Goal: Communication & Community: Connect with others

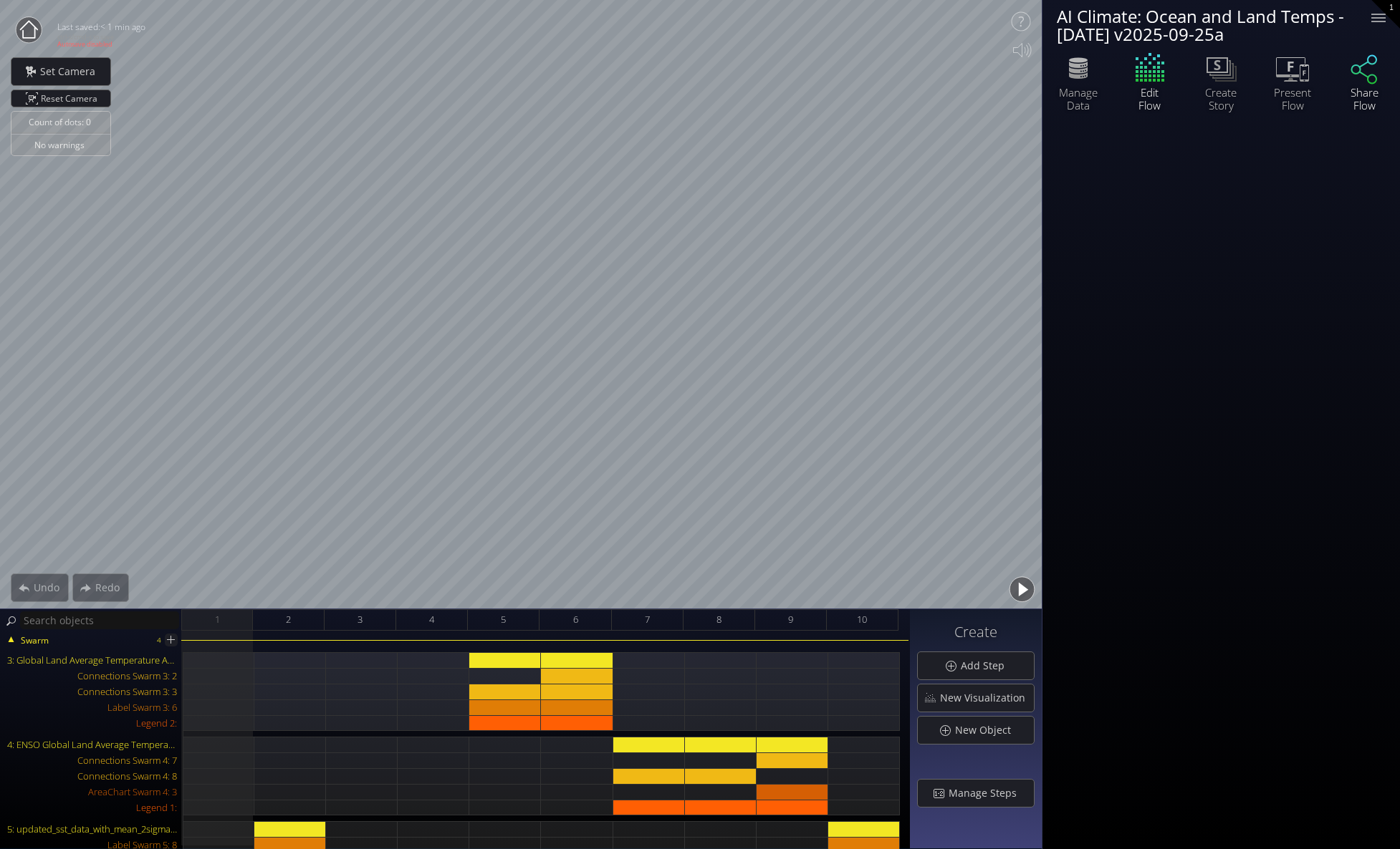
click at [1365, 81] on icon at bounding box center [1364, 68] width 43 height 36
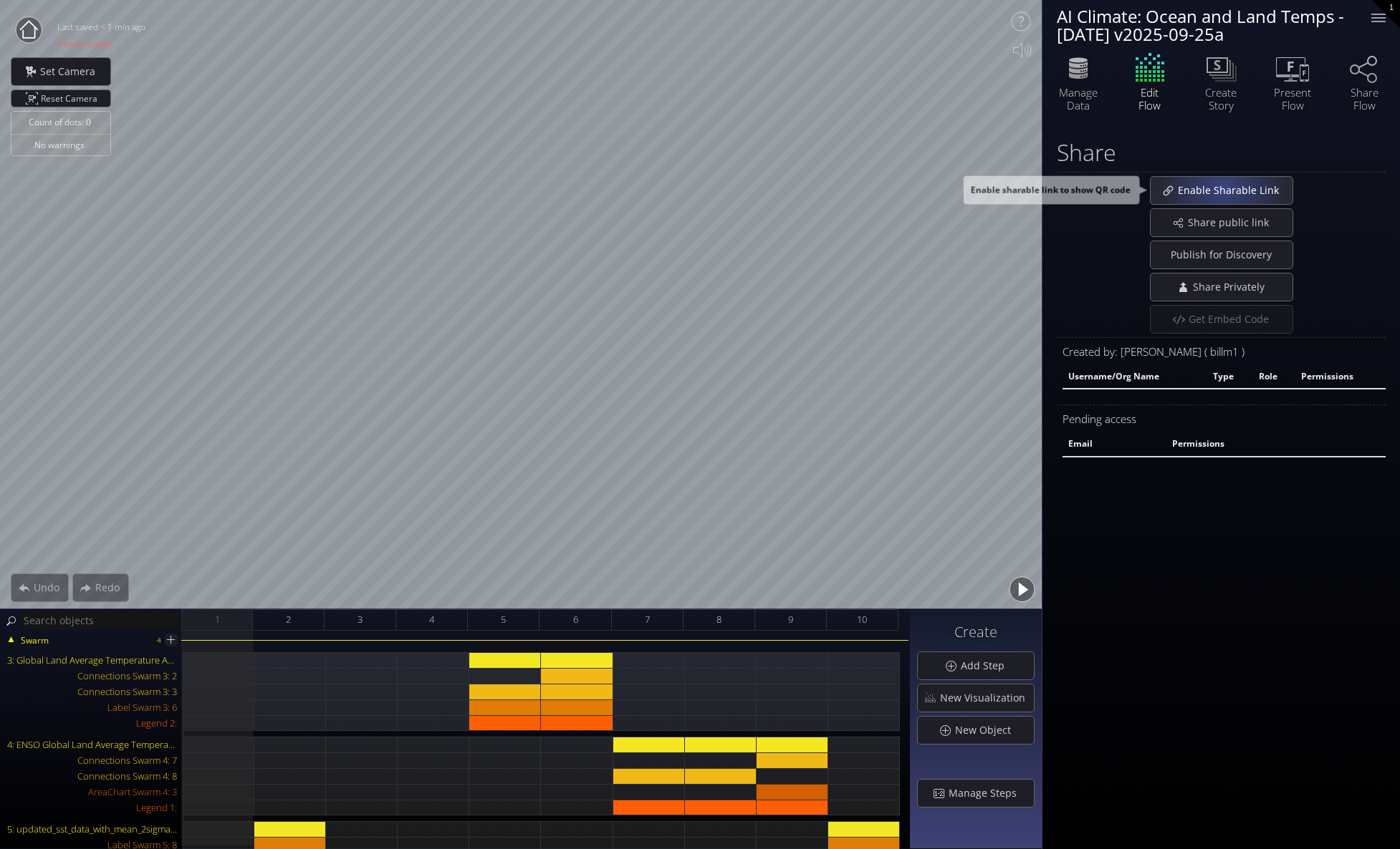
click at [1222, 184] on span "Enable Sharable Link" at bounding box center [1232, 190] width 110 height 14
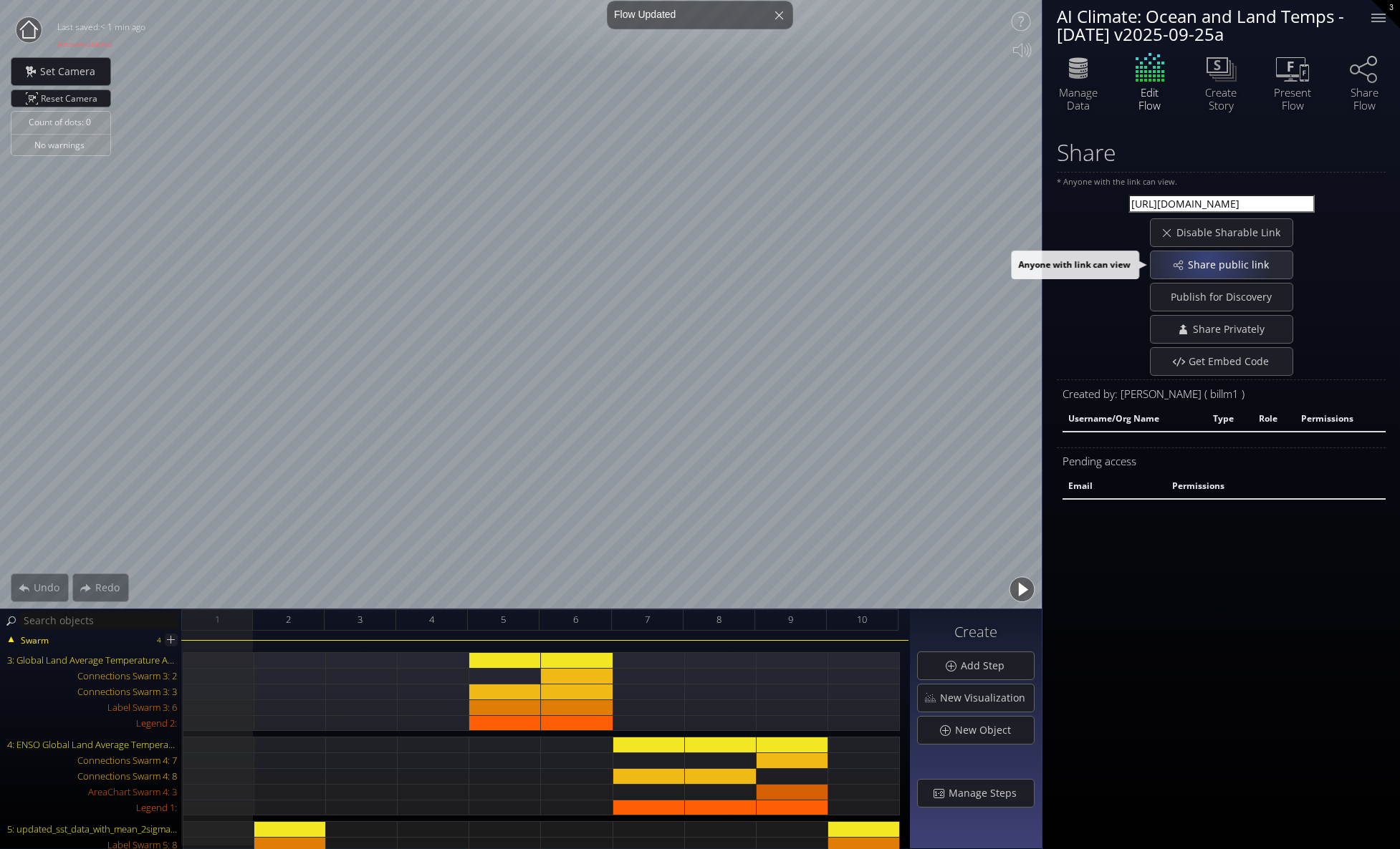
click at [1207, 258] on span "Share public link" at bounding box center [1232, 265] width 90 height 14
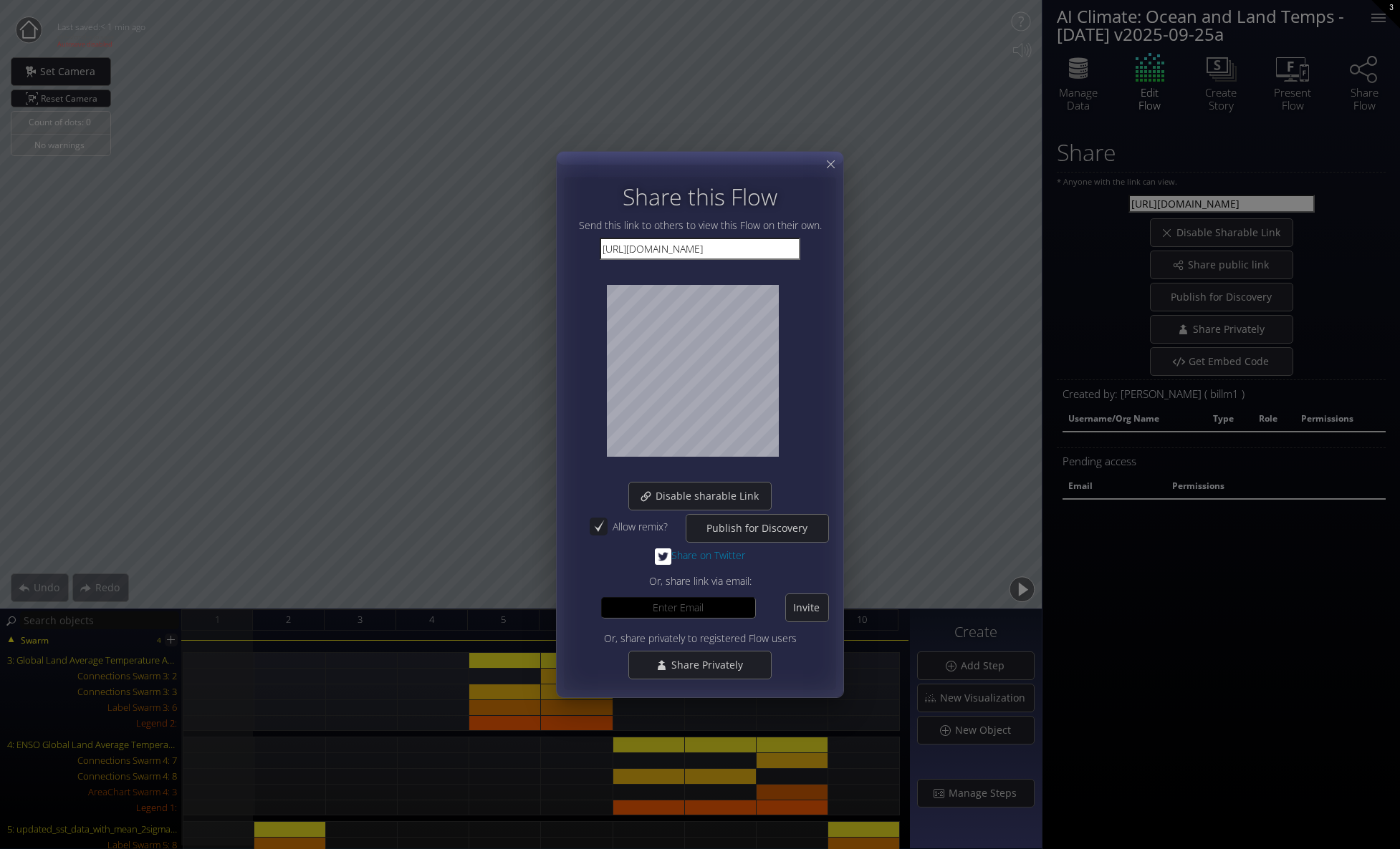
click at [826, 155] on div at bounding box center [699, 424] width 286 height 545
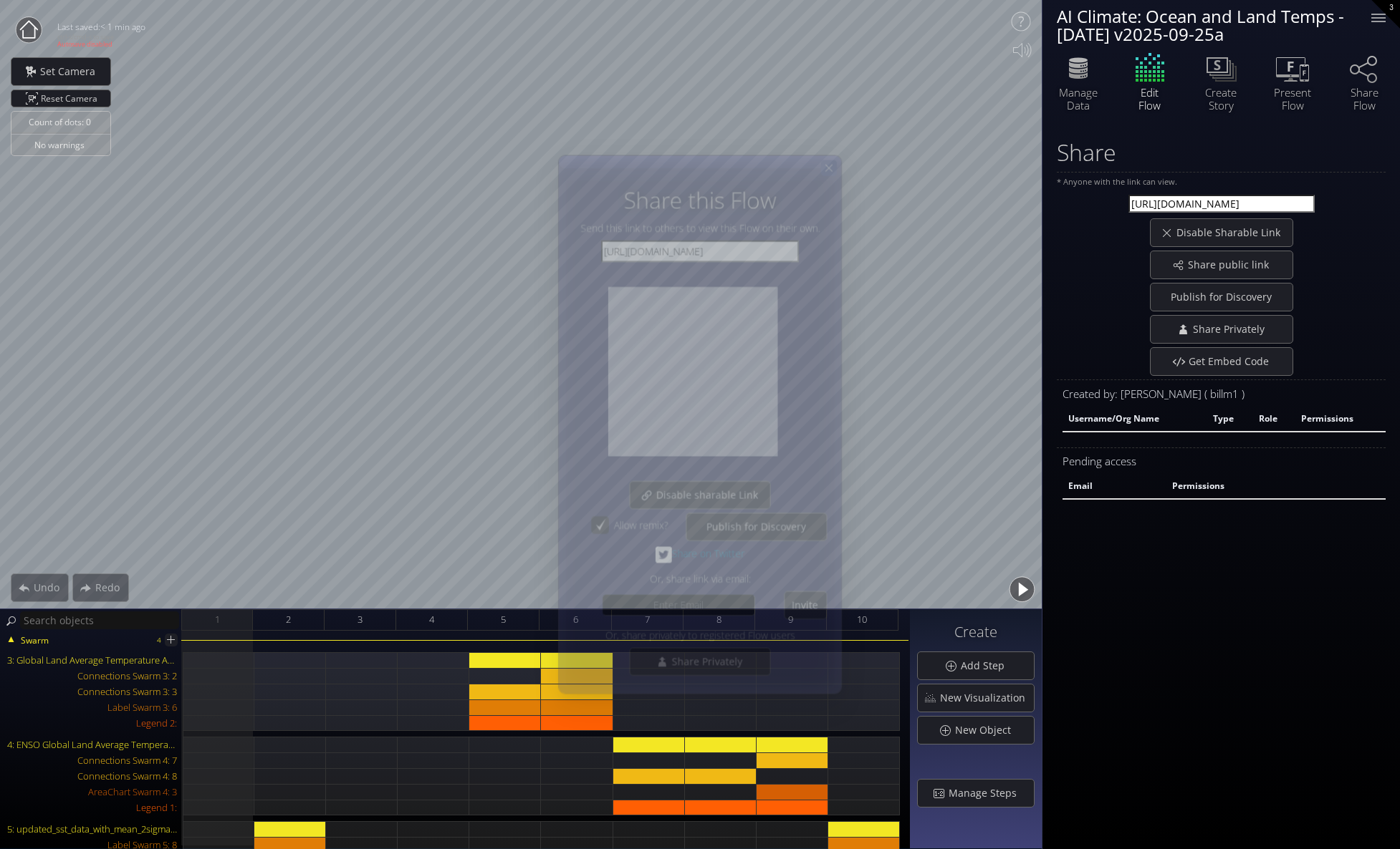
click at [831, 165] on icon at bounding box center [828, 167] width 12 height 12
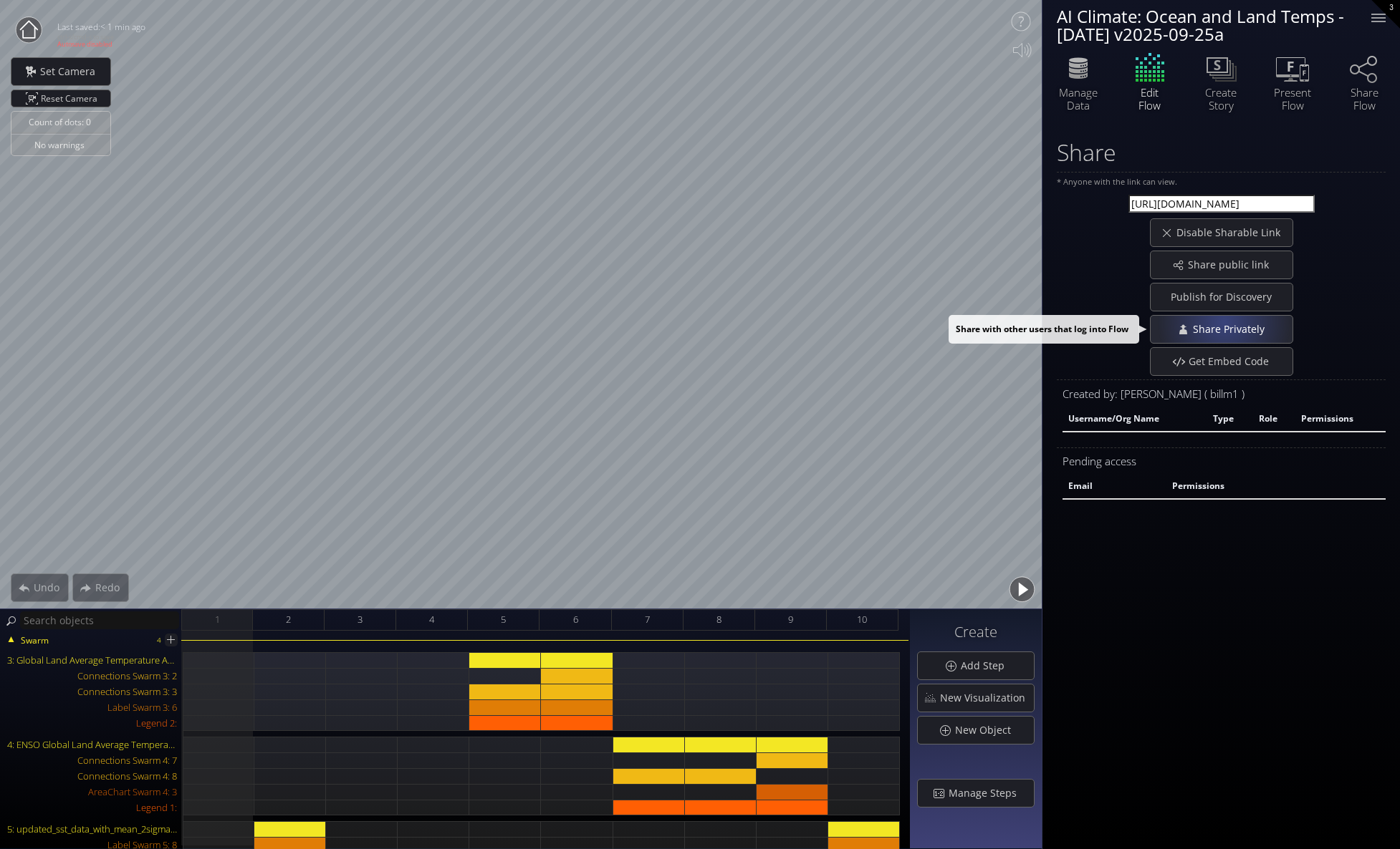
click at [1223, 322] on div "Share Privately" at bounding box center [1221, 330] width 142 height 27
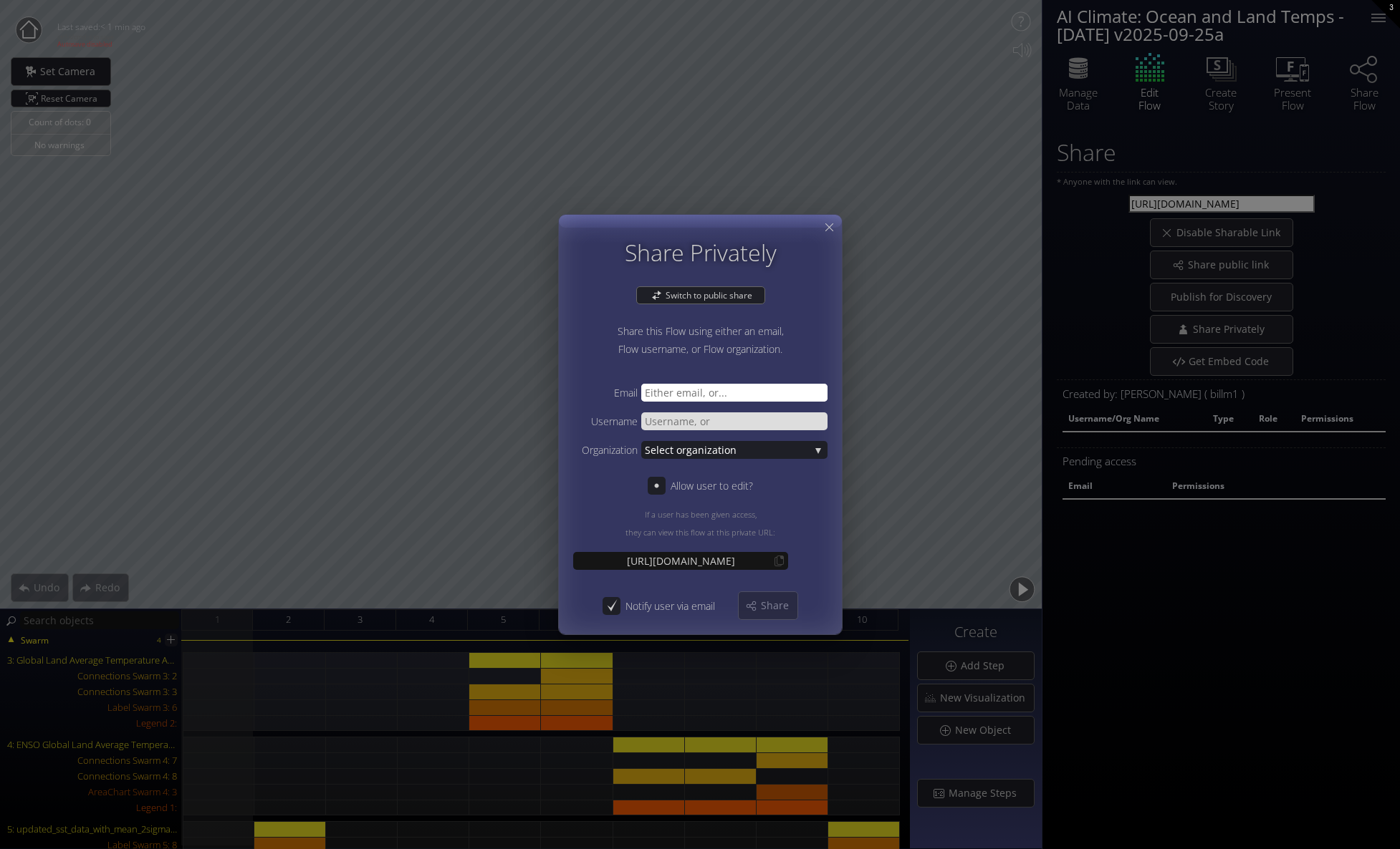
click at [683, 392] on input "text" at bounding box center [735, 392] width 186 height 18
type input "[EMAIL_ADDRESS][DOMAIN_NAME]"
click at [778, 602] on span "Share" at bounding box center [779, 606] width 38 height 14
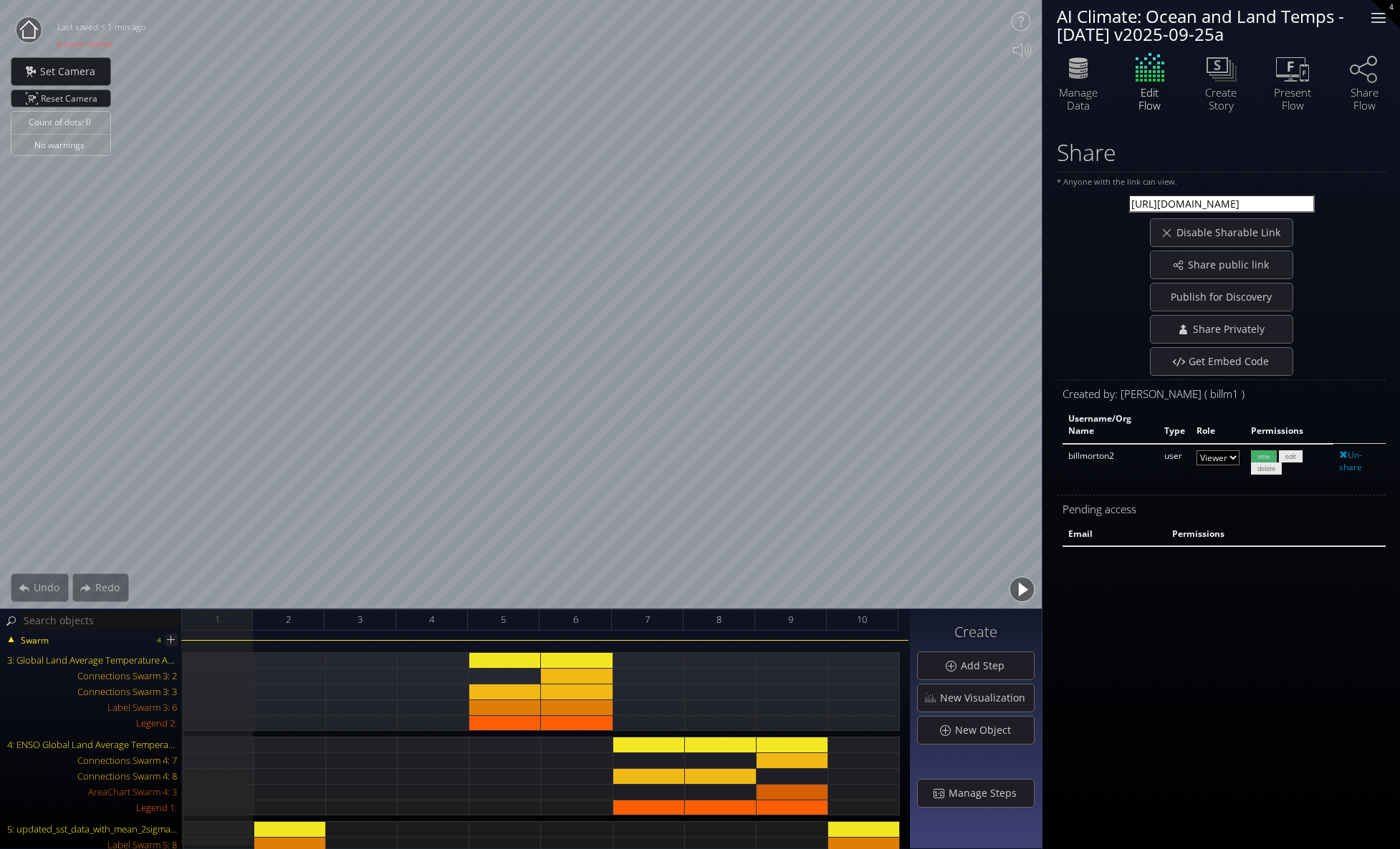
click at [1381, 17] on div at bounding box center [1378, 18] width 29 height 29
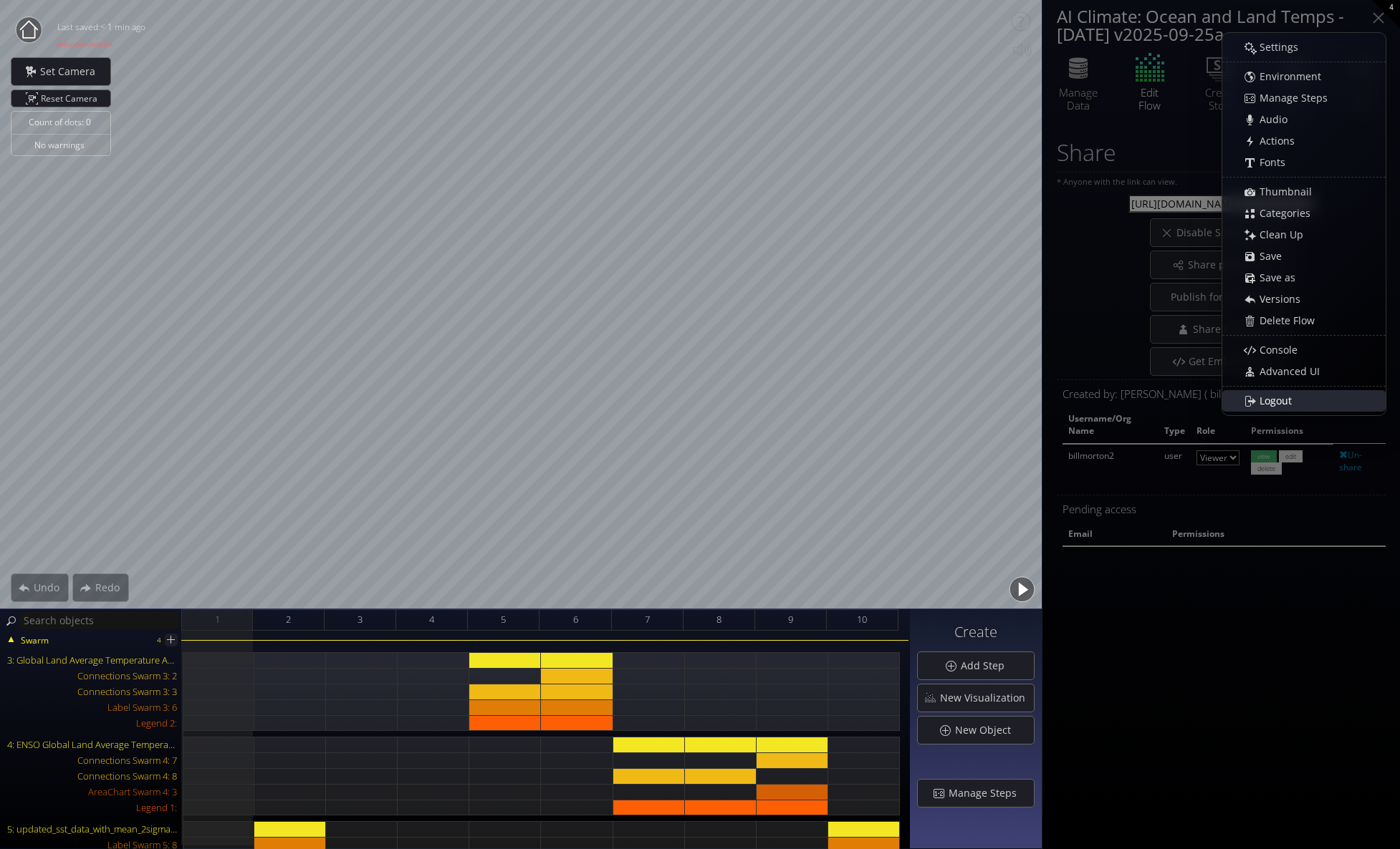
click at [1269, 398] on span "Logout" at bounding box center [1279, 401] width 42 height 14
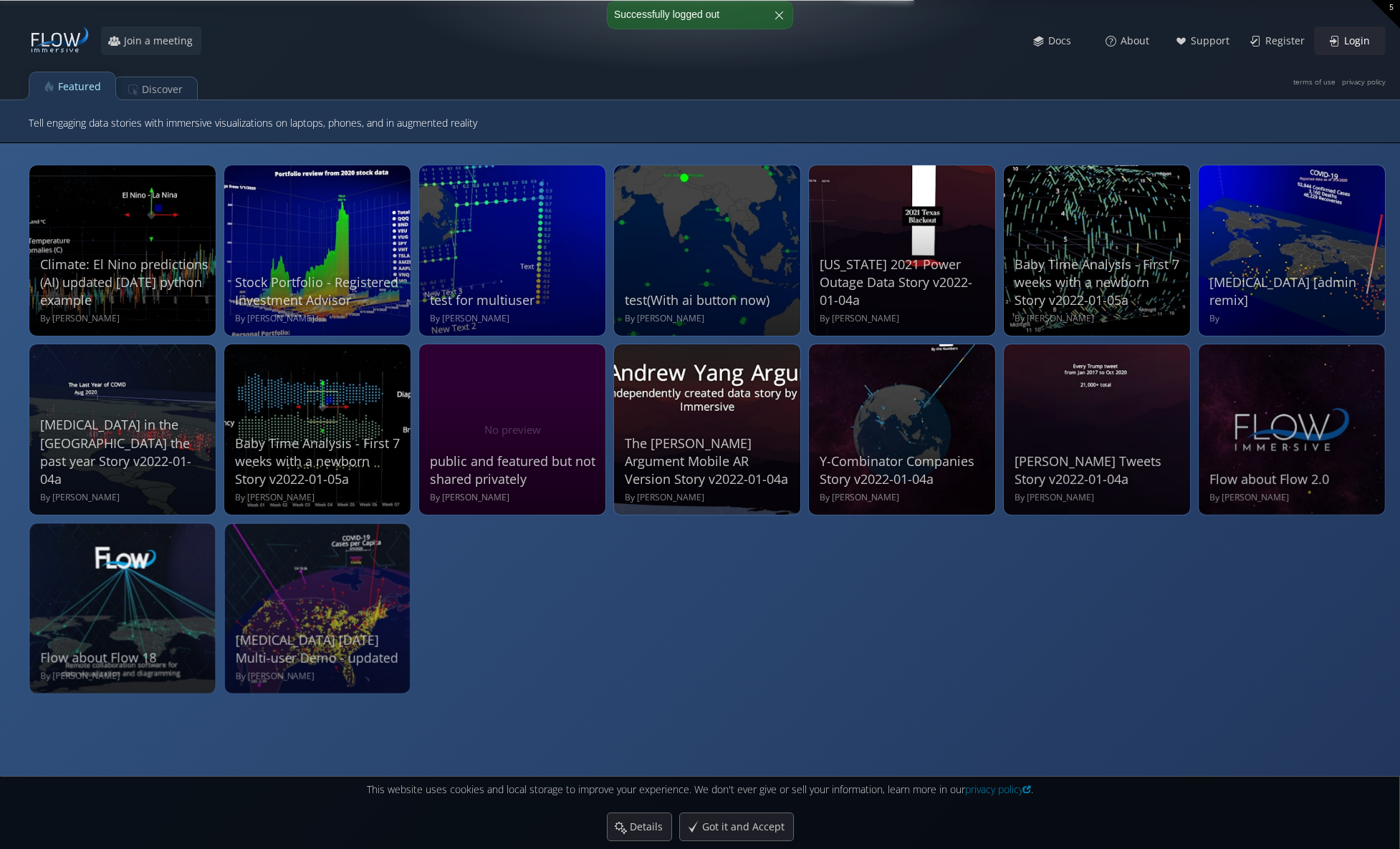
click at [1362, 37] on span "Login" at bounding box center [1360, 41] width 35 height 14
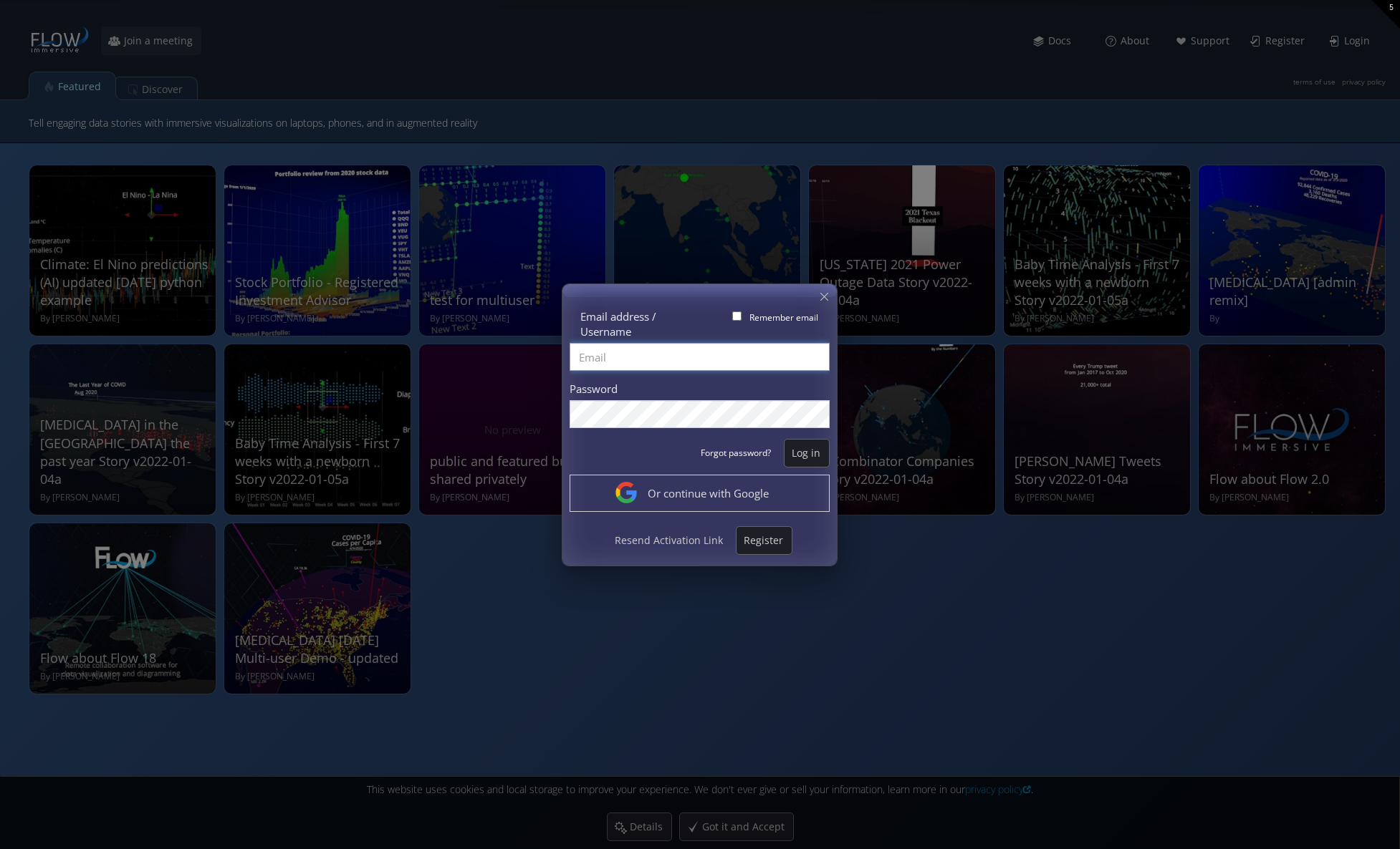
click at [611, 364] on input "Email address / Username" at bounding box center [699, 357] width 260 height 28
type input "[EMAIL_ADDRESS][DOMAIN_NAME]"
click at [813, 456] on span "Log in" at bounding box center [808, 453] width 45 height 14
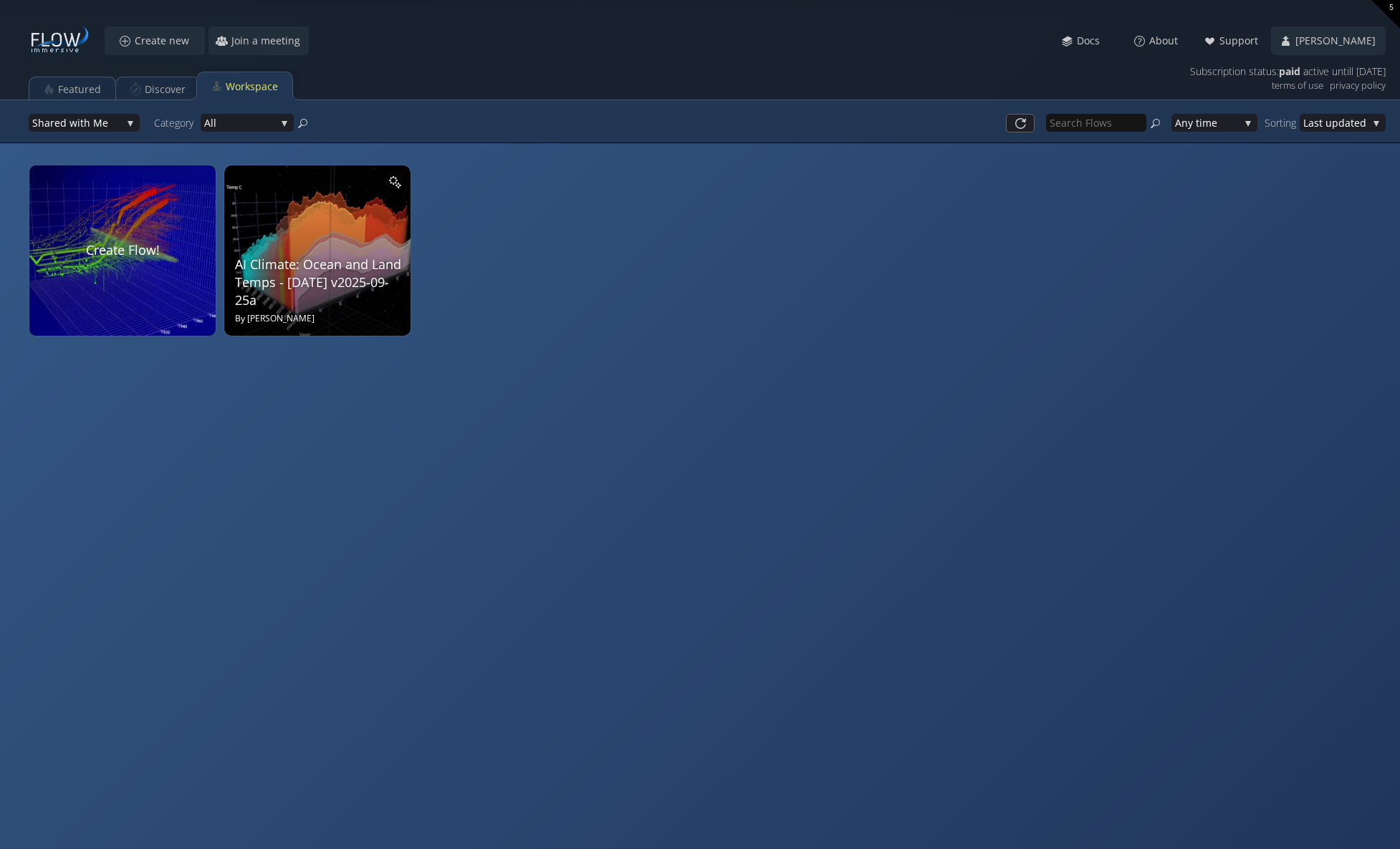
click at [328, 234] on div "AI Climate: Ocean and Land Temps - [DATE] v2025-09-25a By [PERSON_NAME]" at bounding box center [319, 248] width 168 height 152
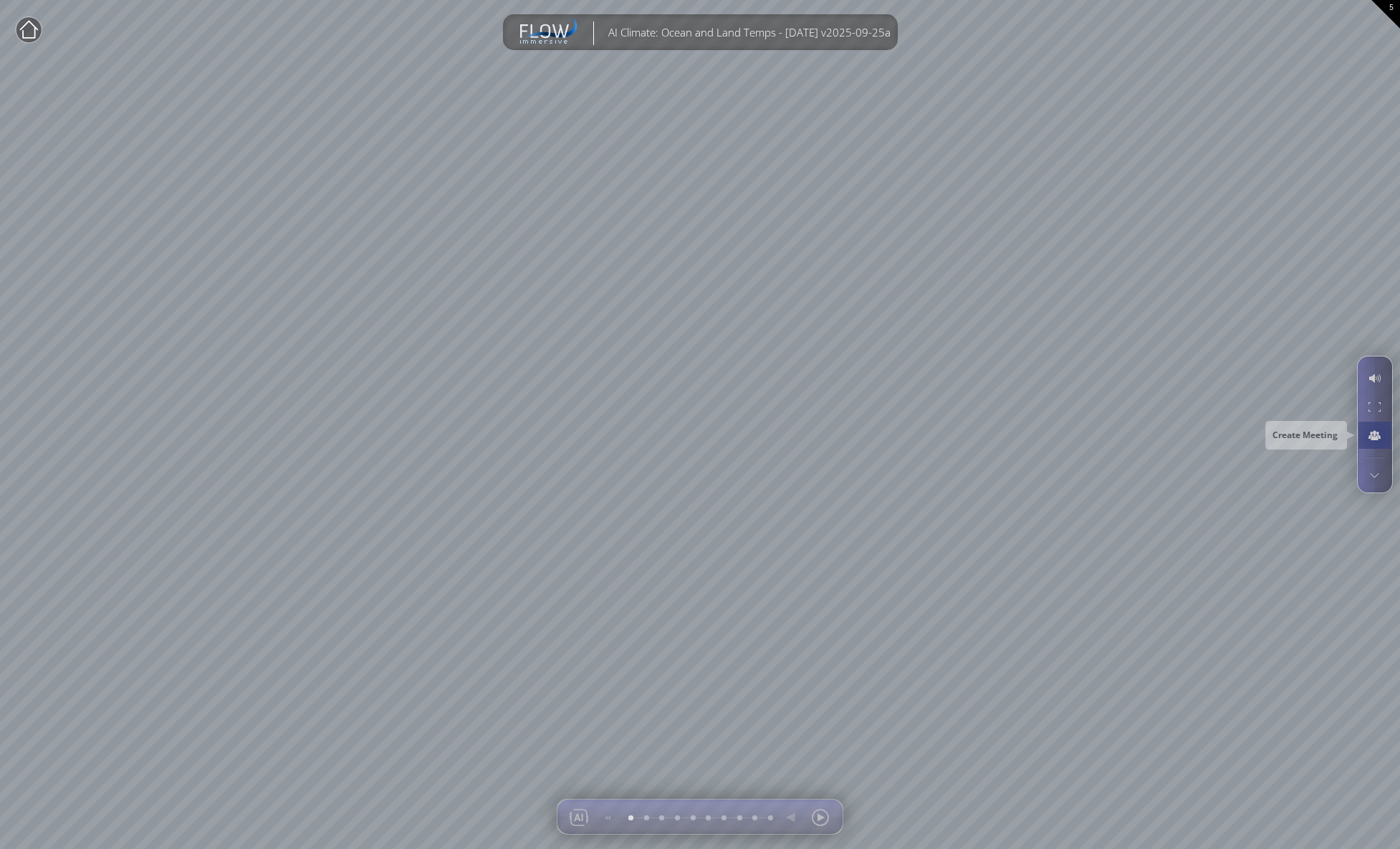
click at [1378, 436] on div at bounding box center [1374, 436] width 27 height 27
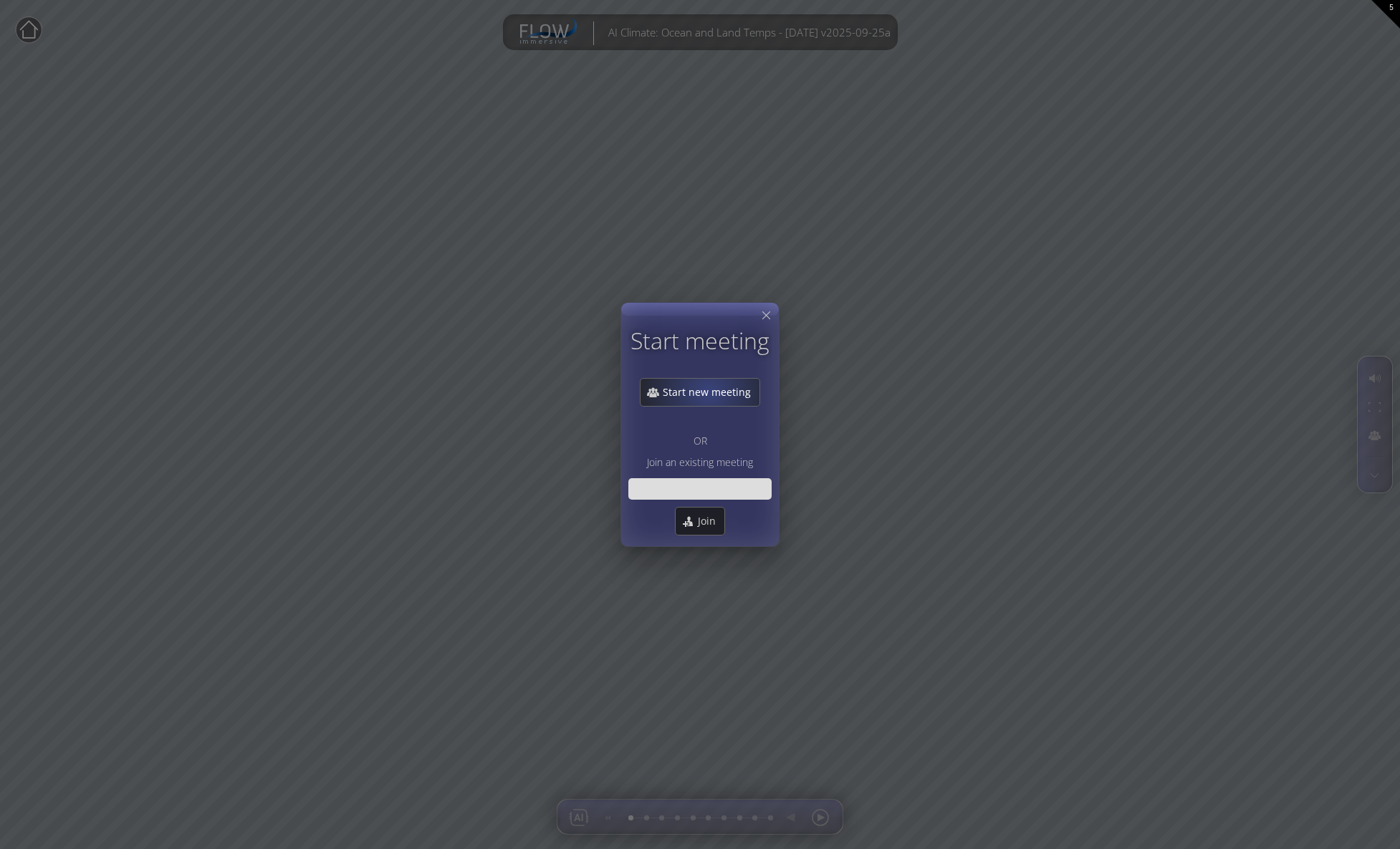
click at [710, 390] on span "Start new meeting" at bounding box center [710, 392] width 97 height 14
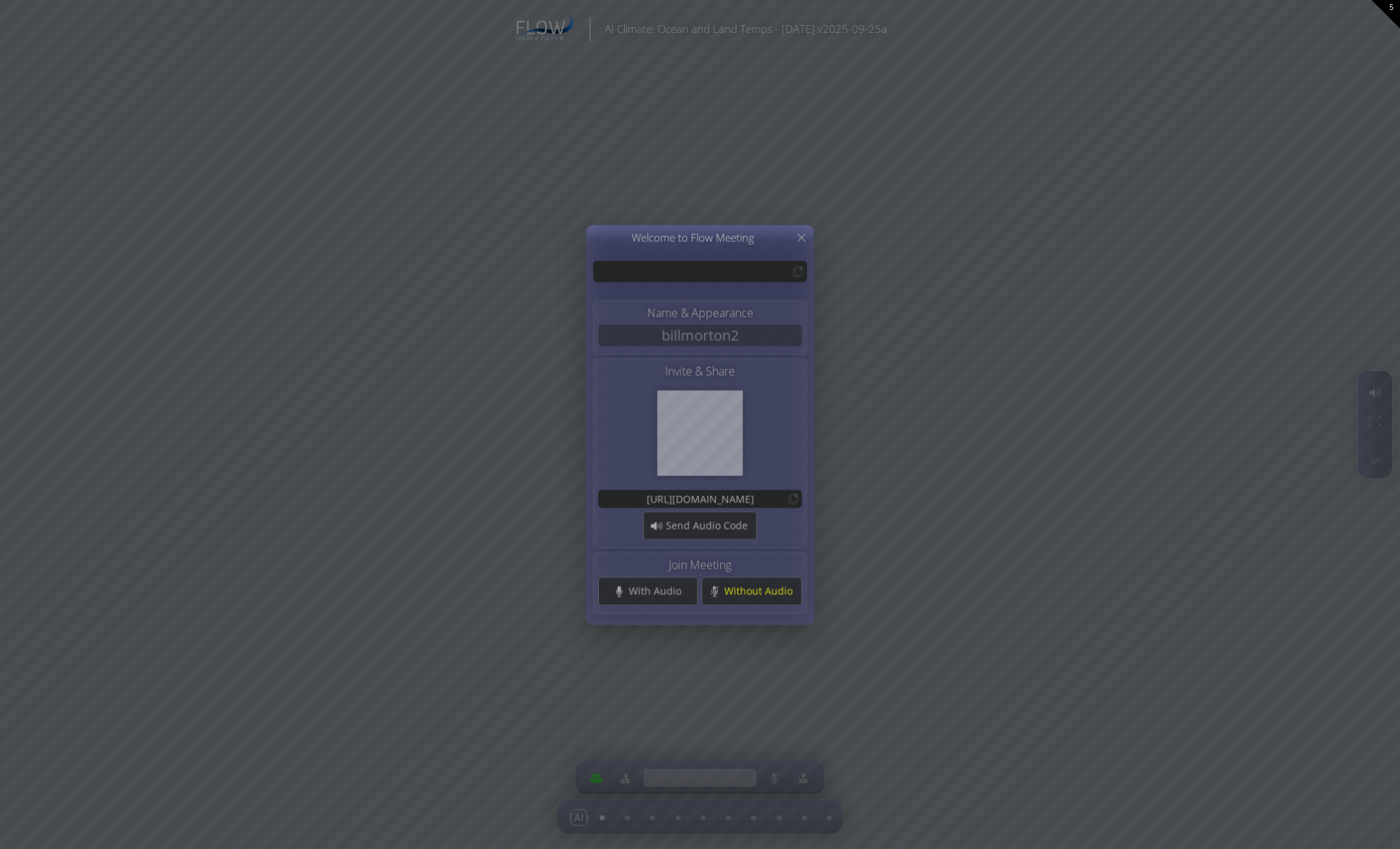
type input "NDWFL"
type input "[URL][DOMAIN_NAME]"
type input "NDWFL"
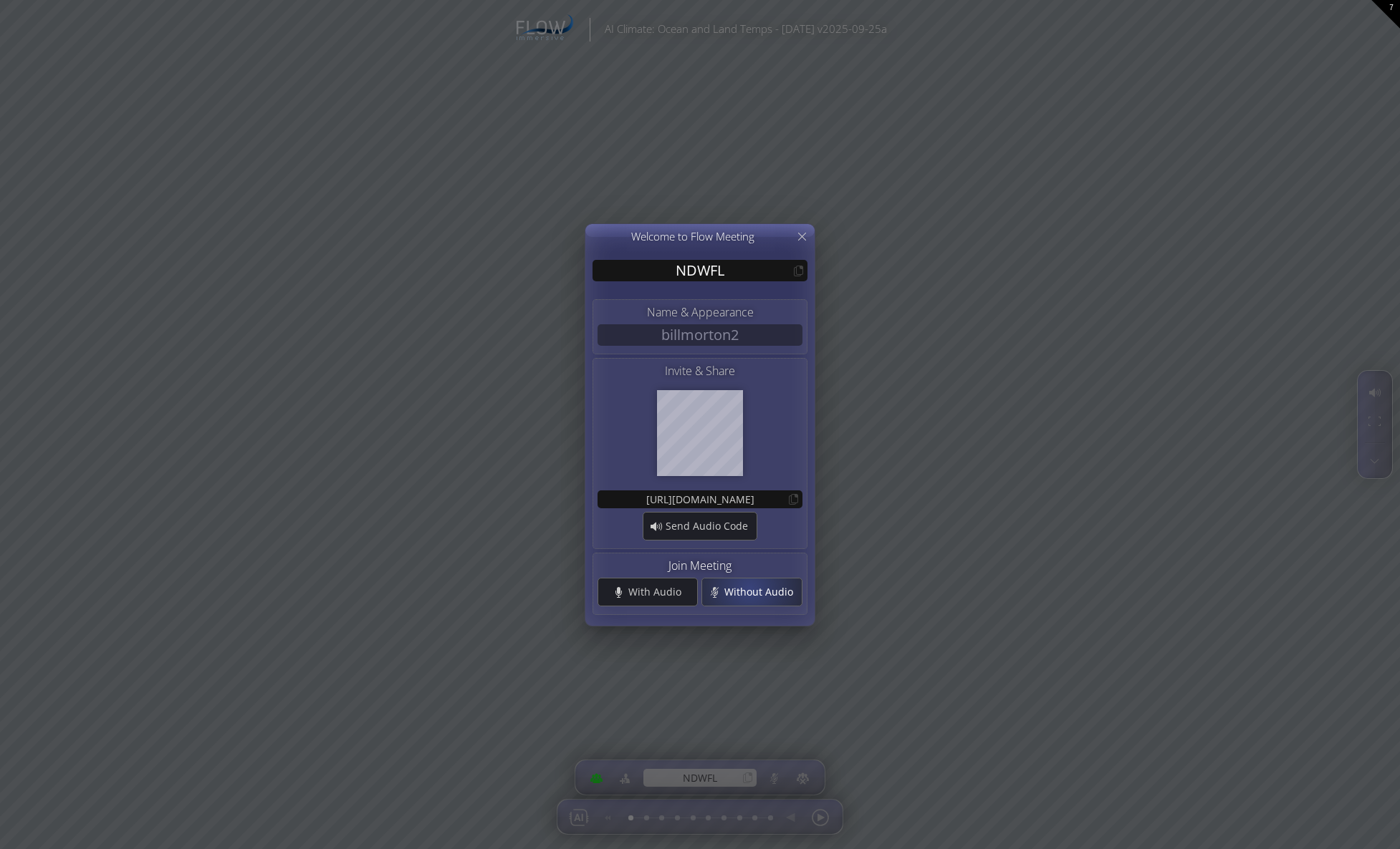
click at [749, 587] on span "Without Audio" at bounding box center [763, 592] width 78 height 14
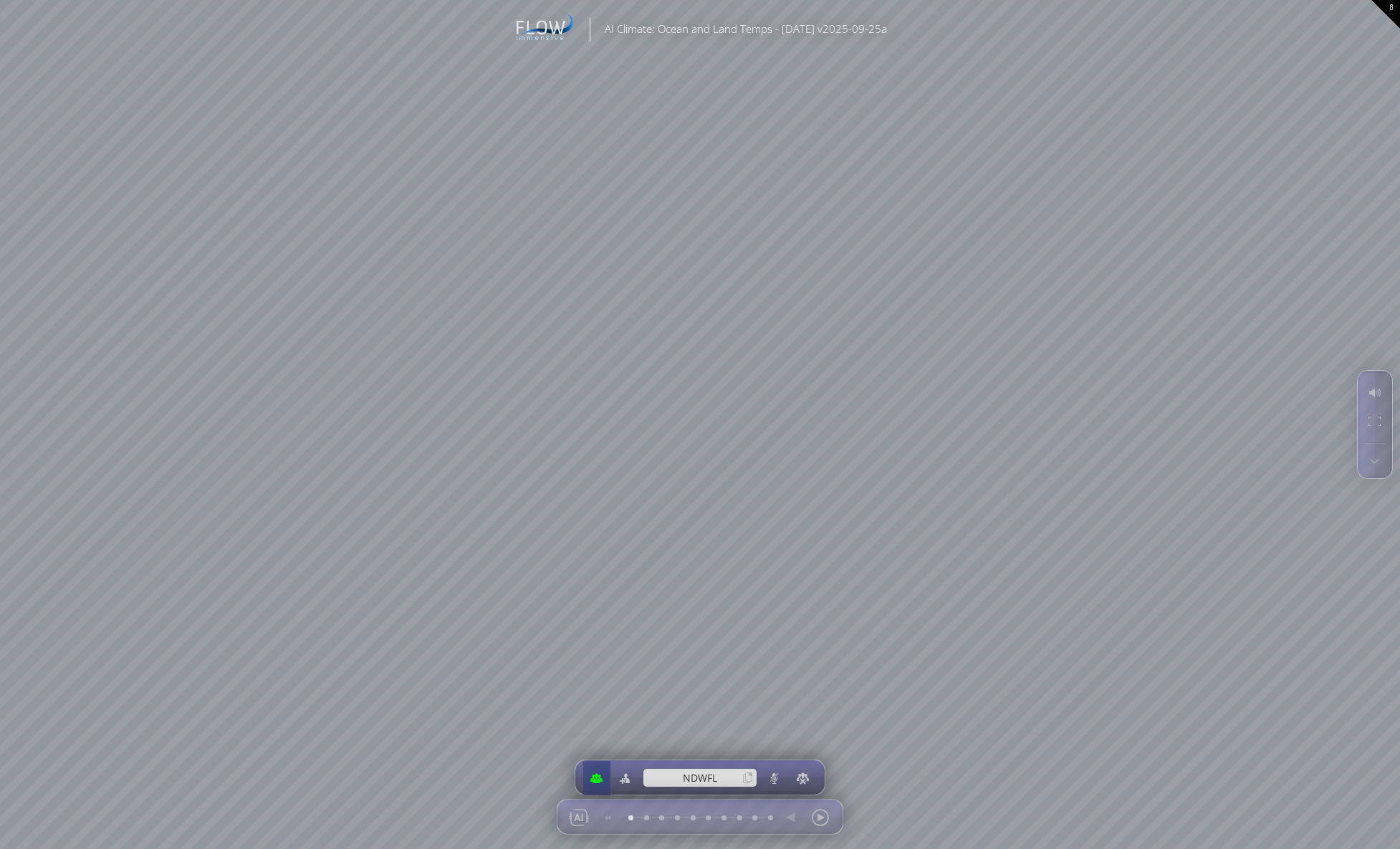
click at [600, 778] on div at bounding box center [596, 778] width 21 height 35
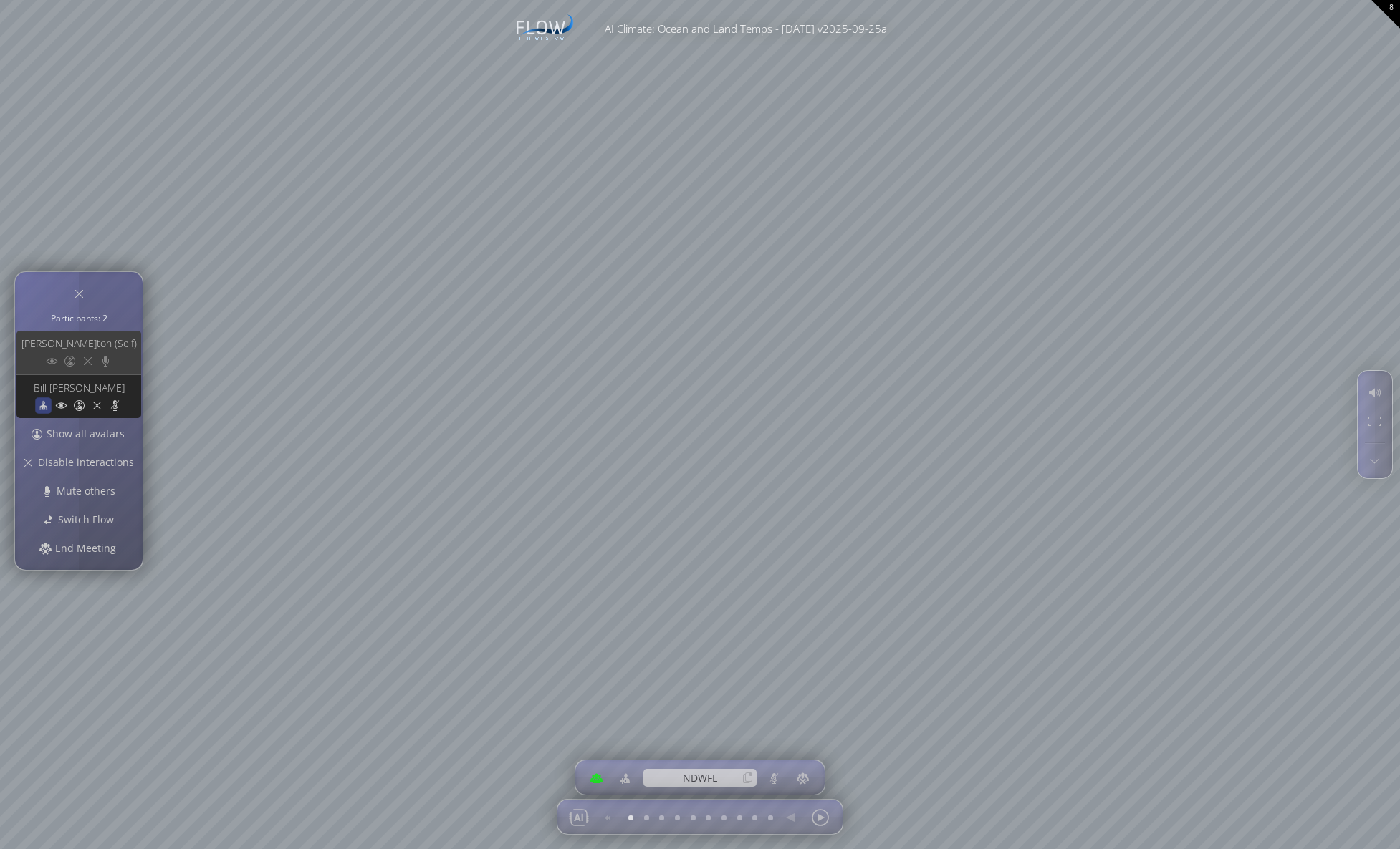
click at [43, 400] on icon at bounding box center [43, 405] width 12 height 12
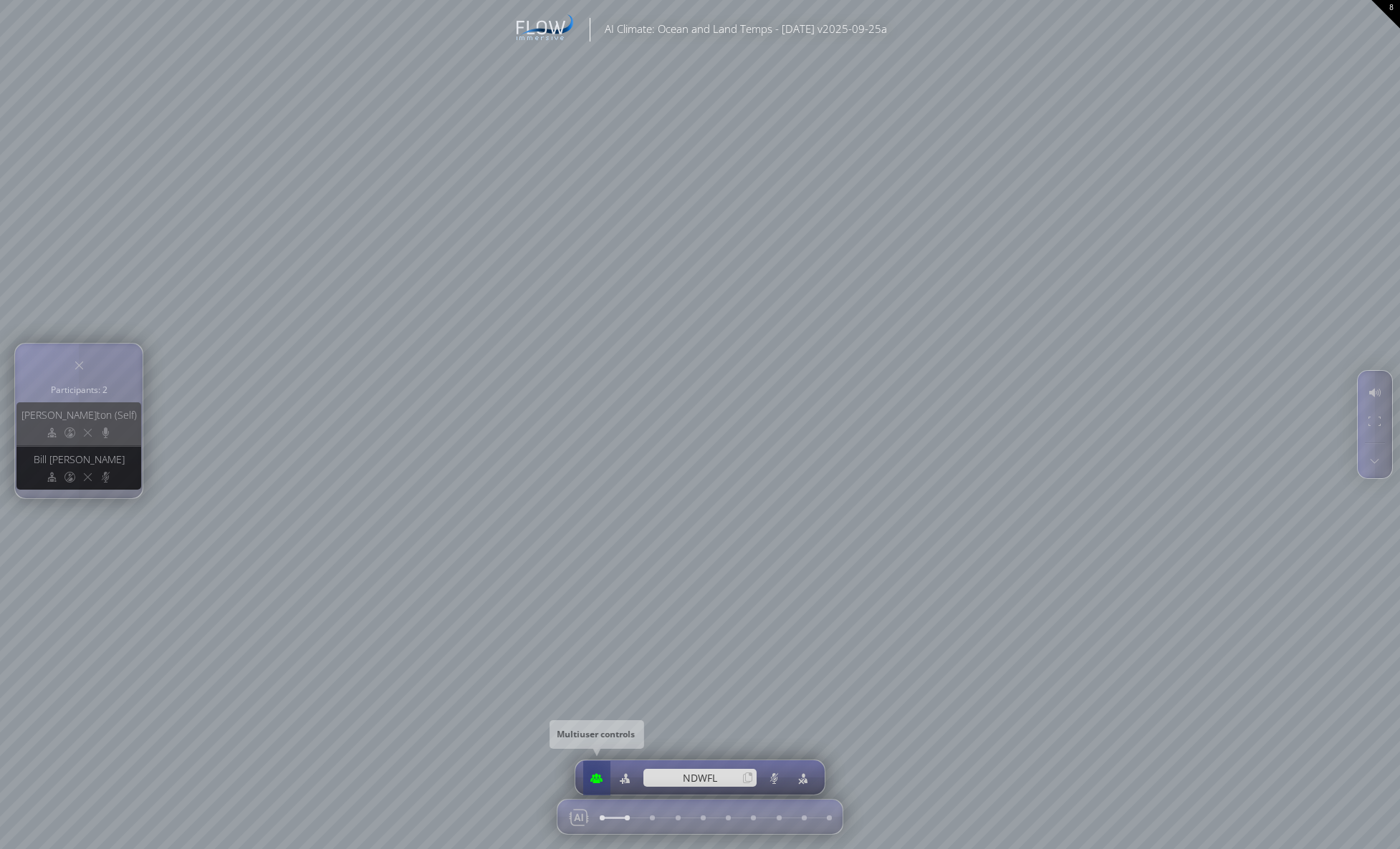
click at [592, 775] on div at bounding box center [596, 778] width 21 height 35
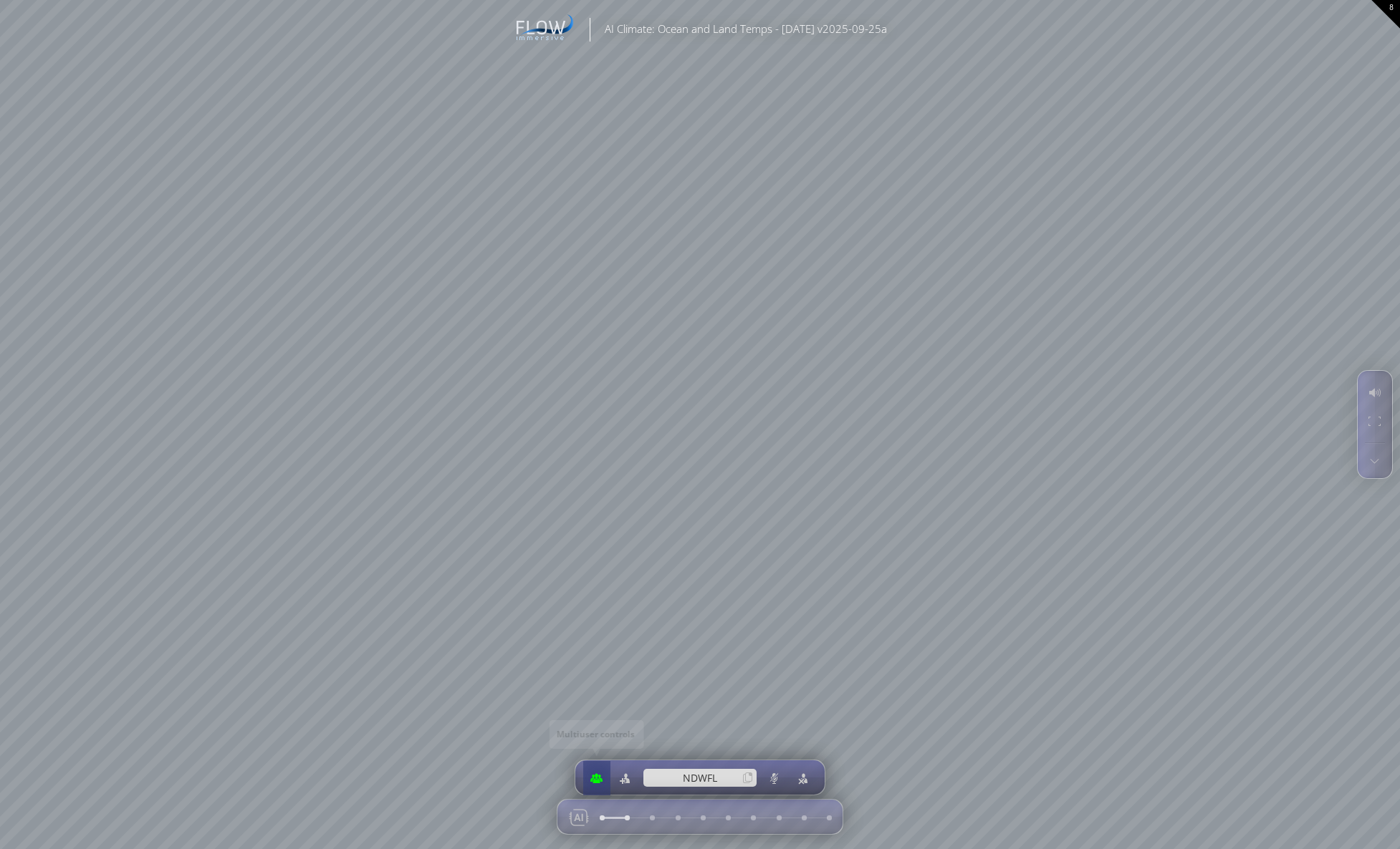
click at [597, 777] on div at bounding box center [596, 778] width 21 height 35
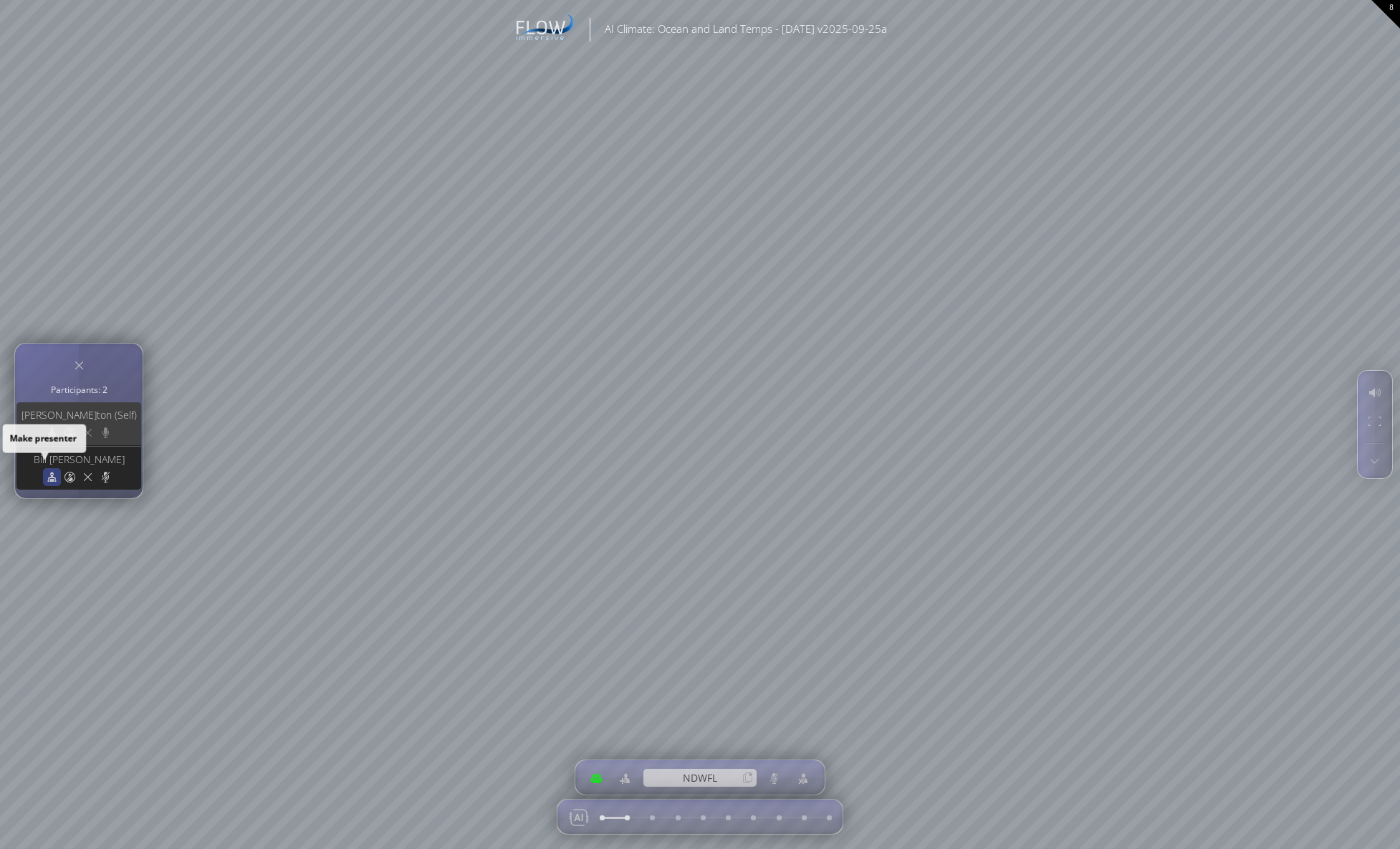
click at [50, 472] on icon at bounding box center [52, 477] width 14 height 14
click at [51, 473] on icon at bounding box center [52, 477] width 8 height 9
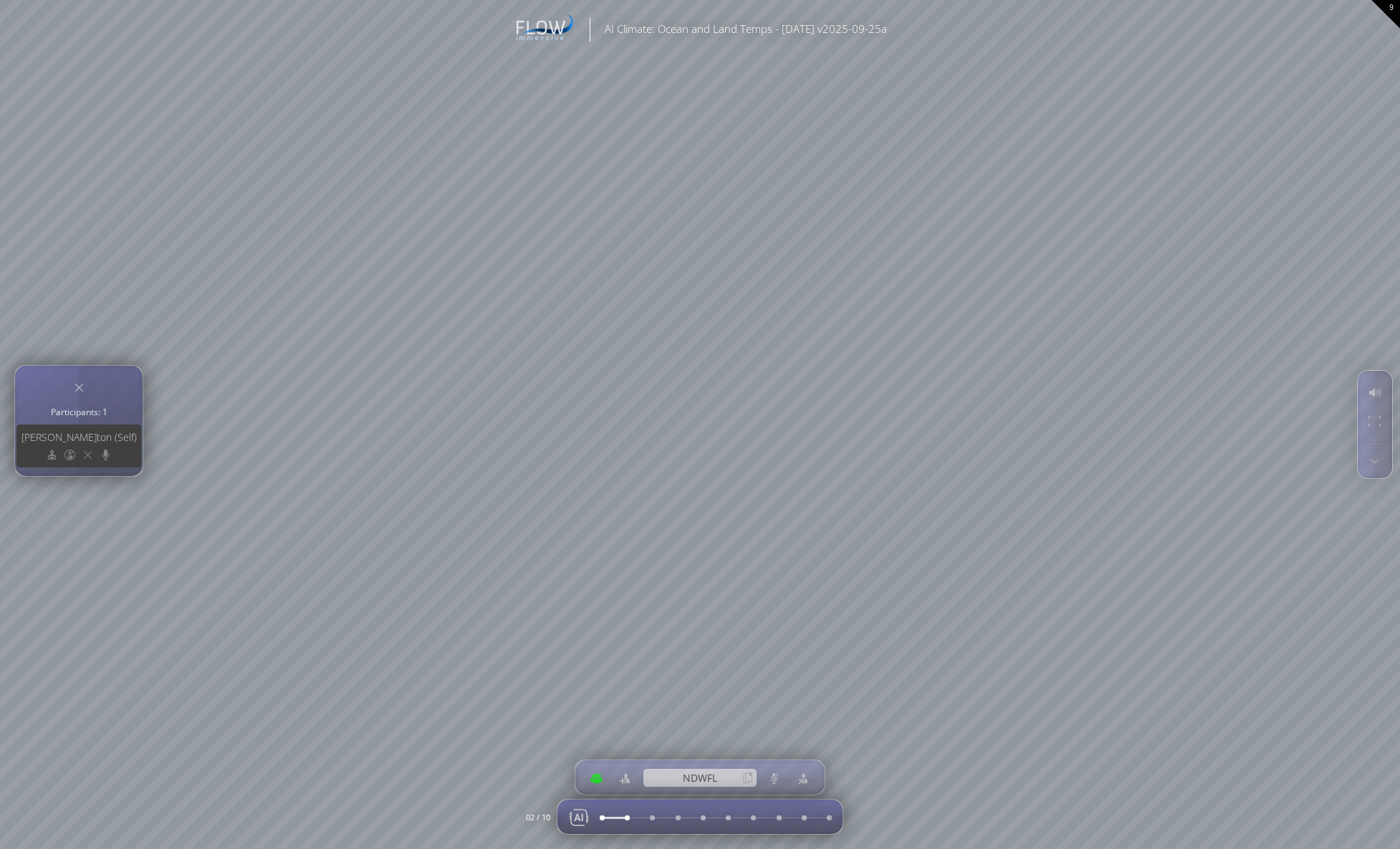
click at [652, 817] on div at bounding box center [699, 817] width 285 height 35
click at [600, 814] on div at bounding box center [699, 817] width 285 height 35
click at [597, 773] on div at bounding box center [596, 778] width 21 height 35
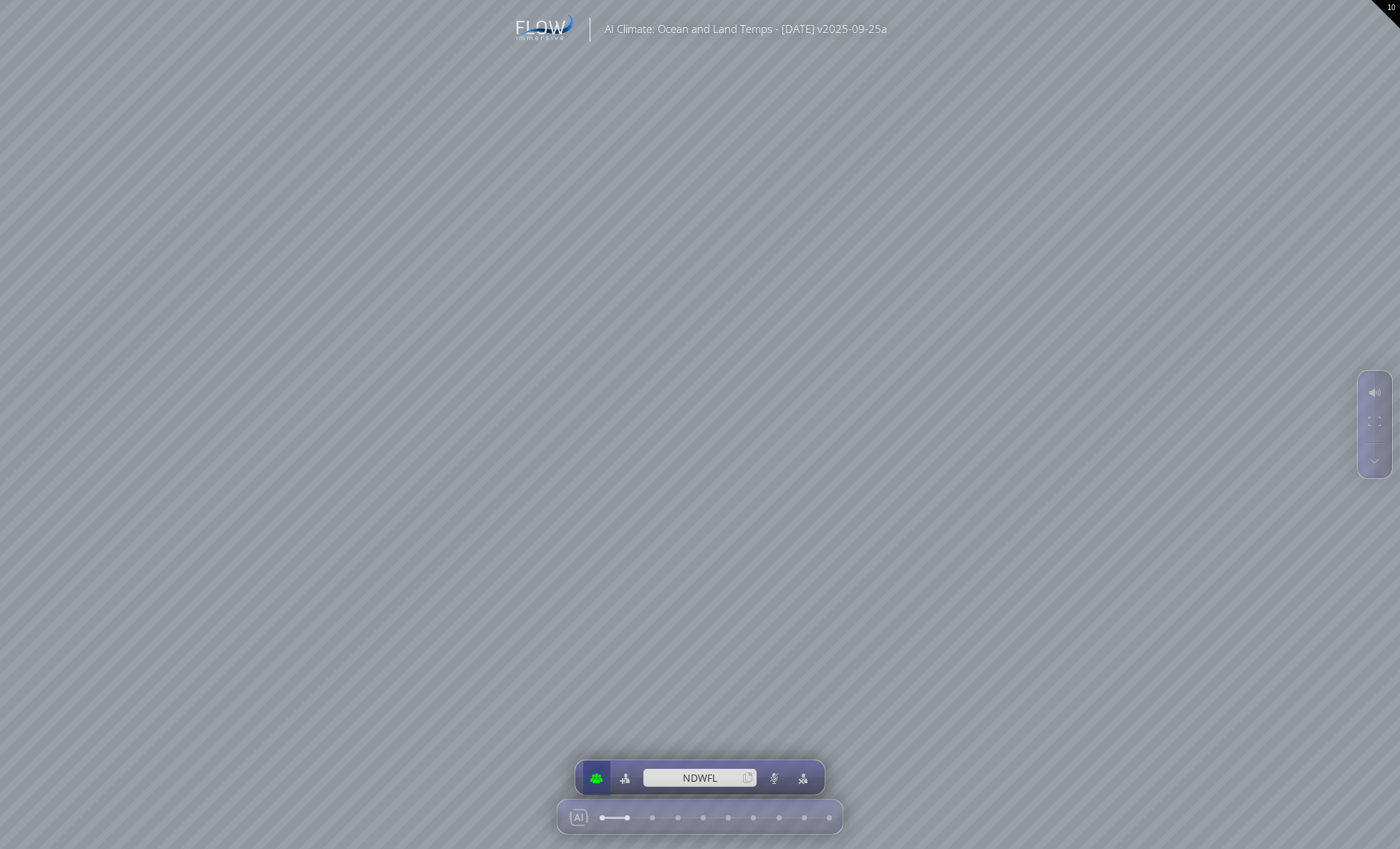
click at [596, 771] on div at bounding box center [596, 778] width 21 height 35
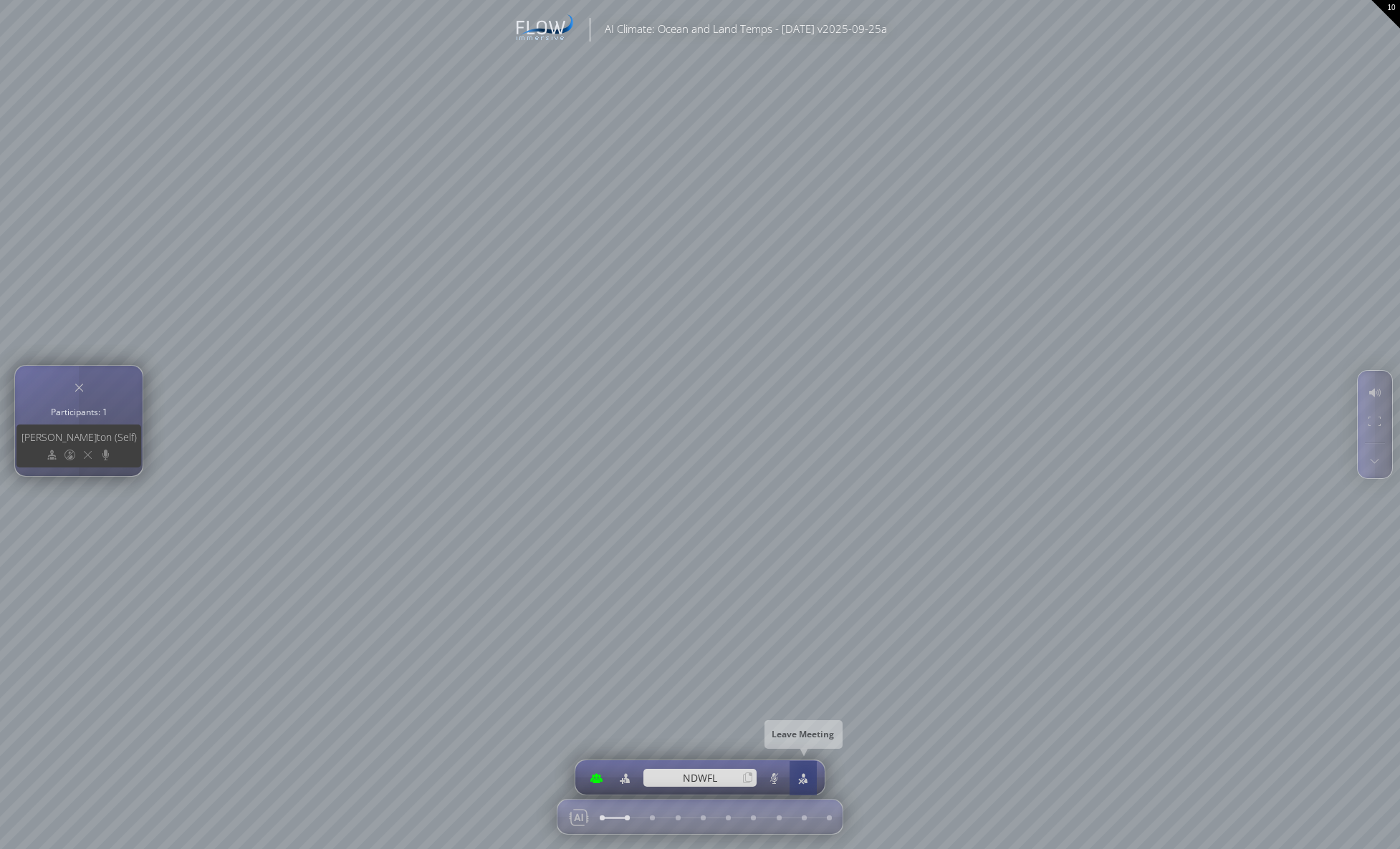
click at [805, 775] on div at bounding box center [802, 778] width 21 height 35
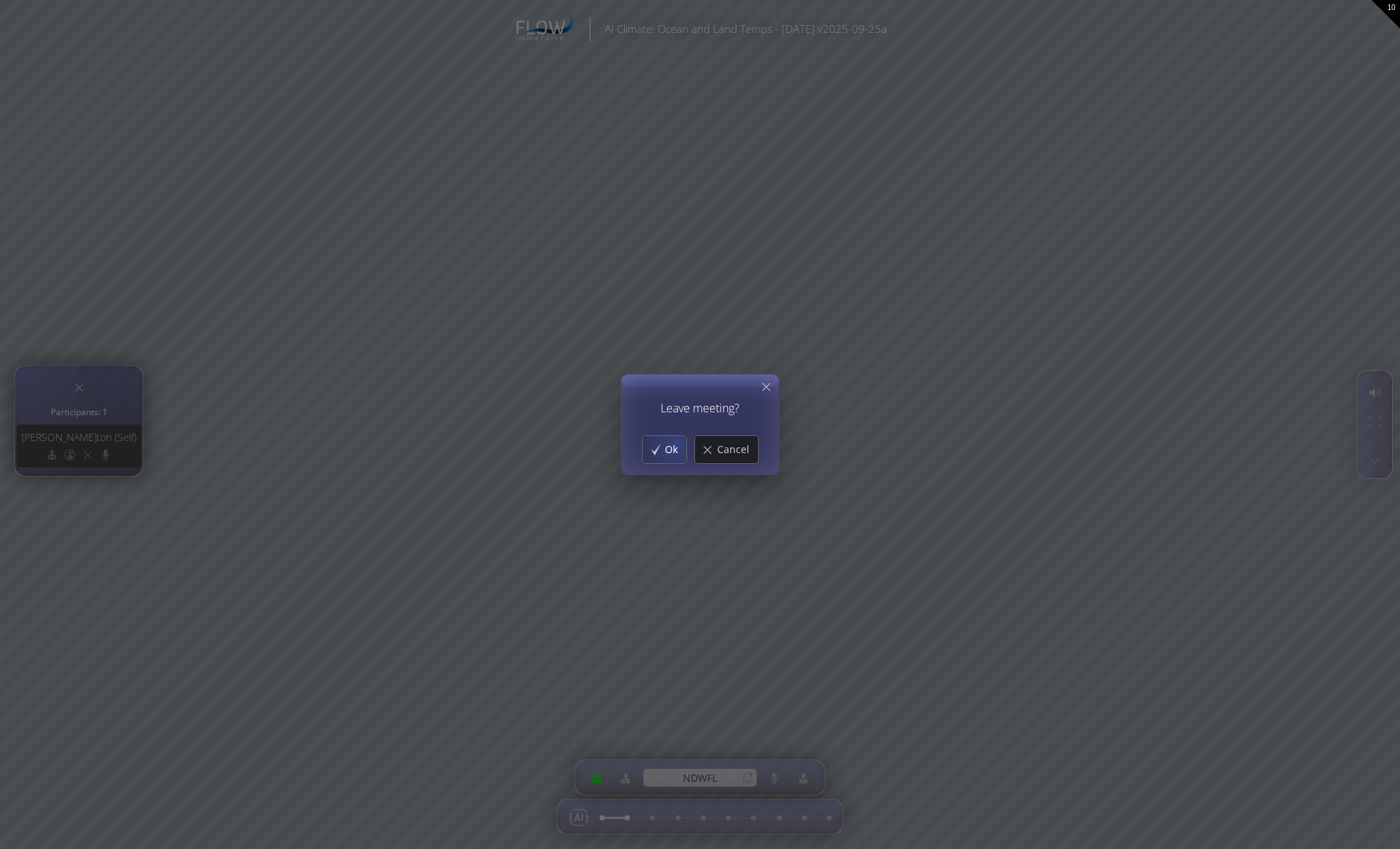
click at [675, 445] on span "Ok" at bounding box center [675, 450] width 22 height 14
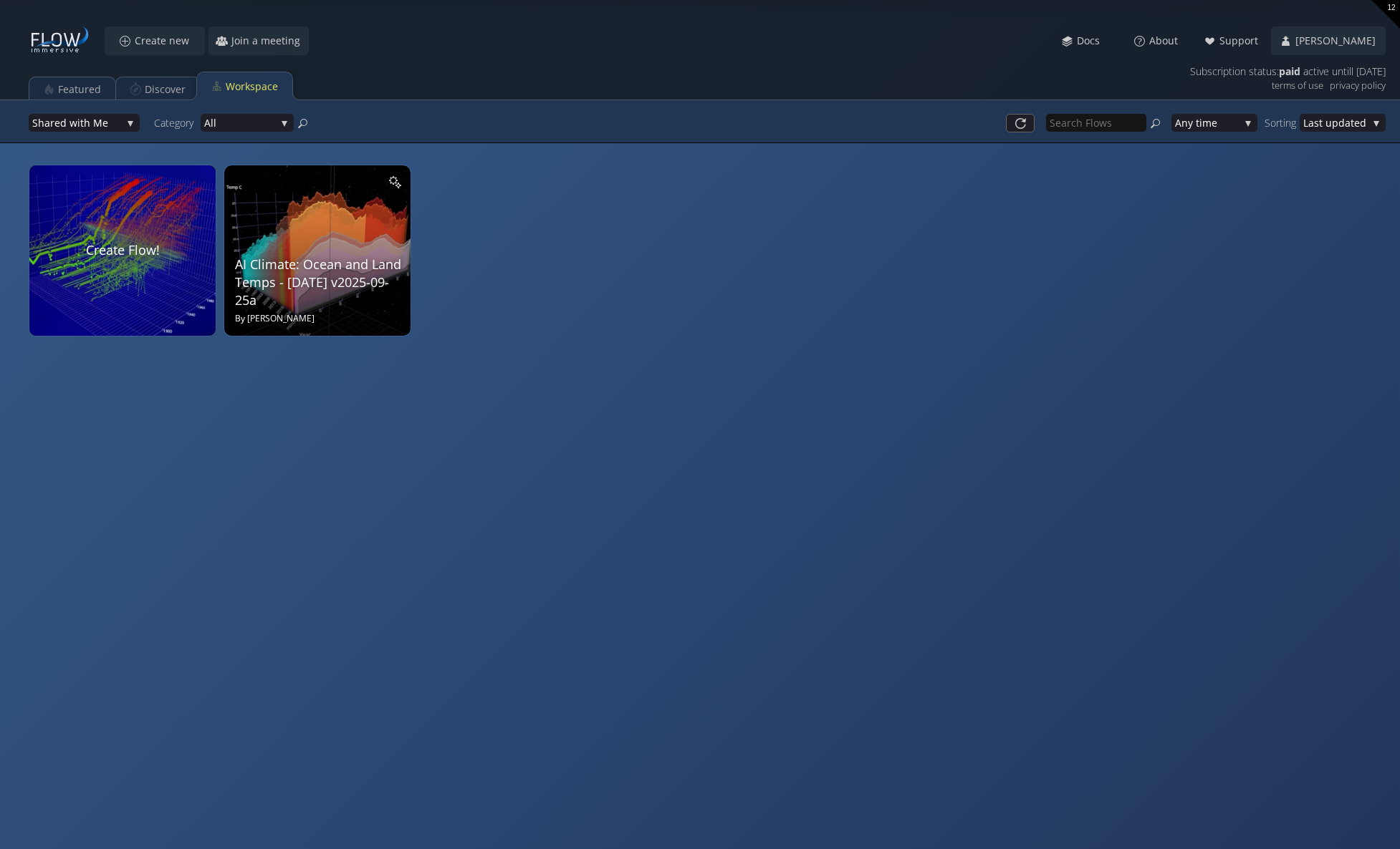
click at [328, 229] on div "AI Climate: Ocean and Land Temps - [DATE] v2025-09-25a By [PERSON_NAME]" at bounding box center [319, 248] width 168 height 152
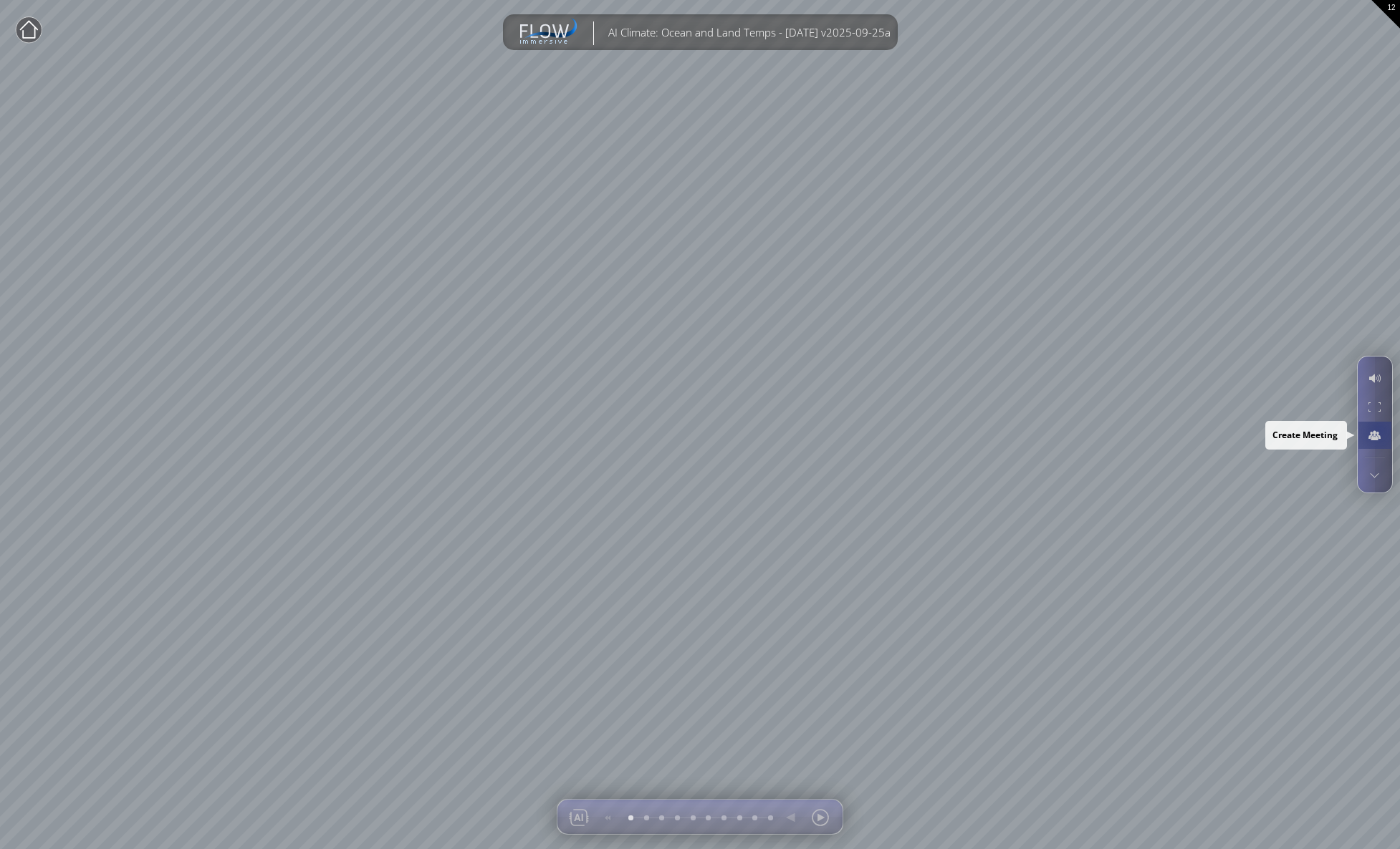
click at [1378, 431] on div at bounding box center [1374, 436] width 27 height 27
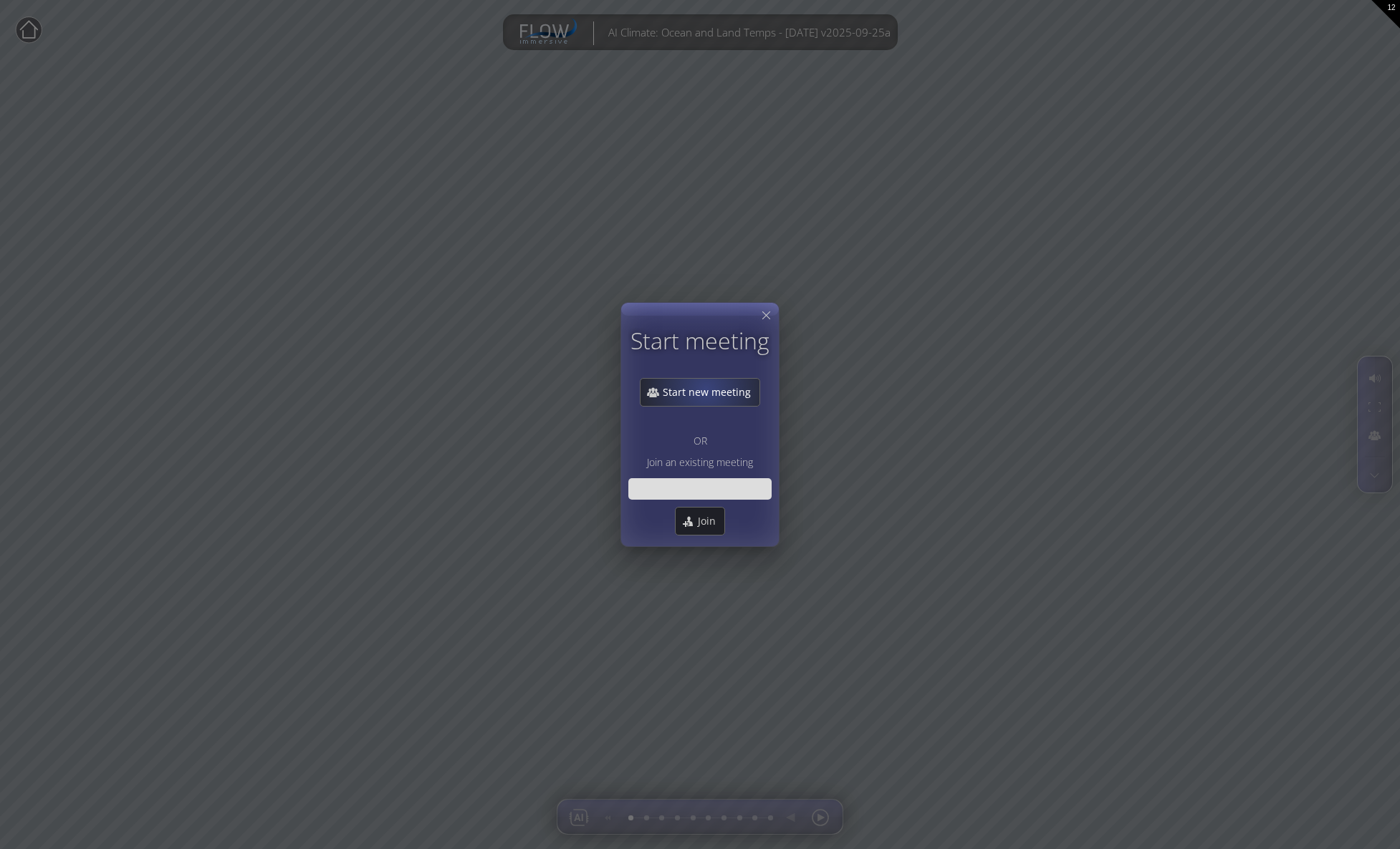
click at [707, 389] on span "Start new meeting" at bounding box center [710, 392] width 97 height 14
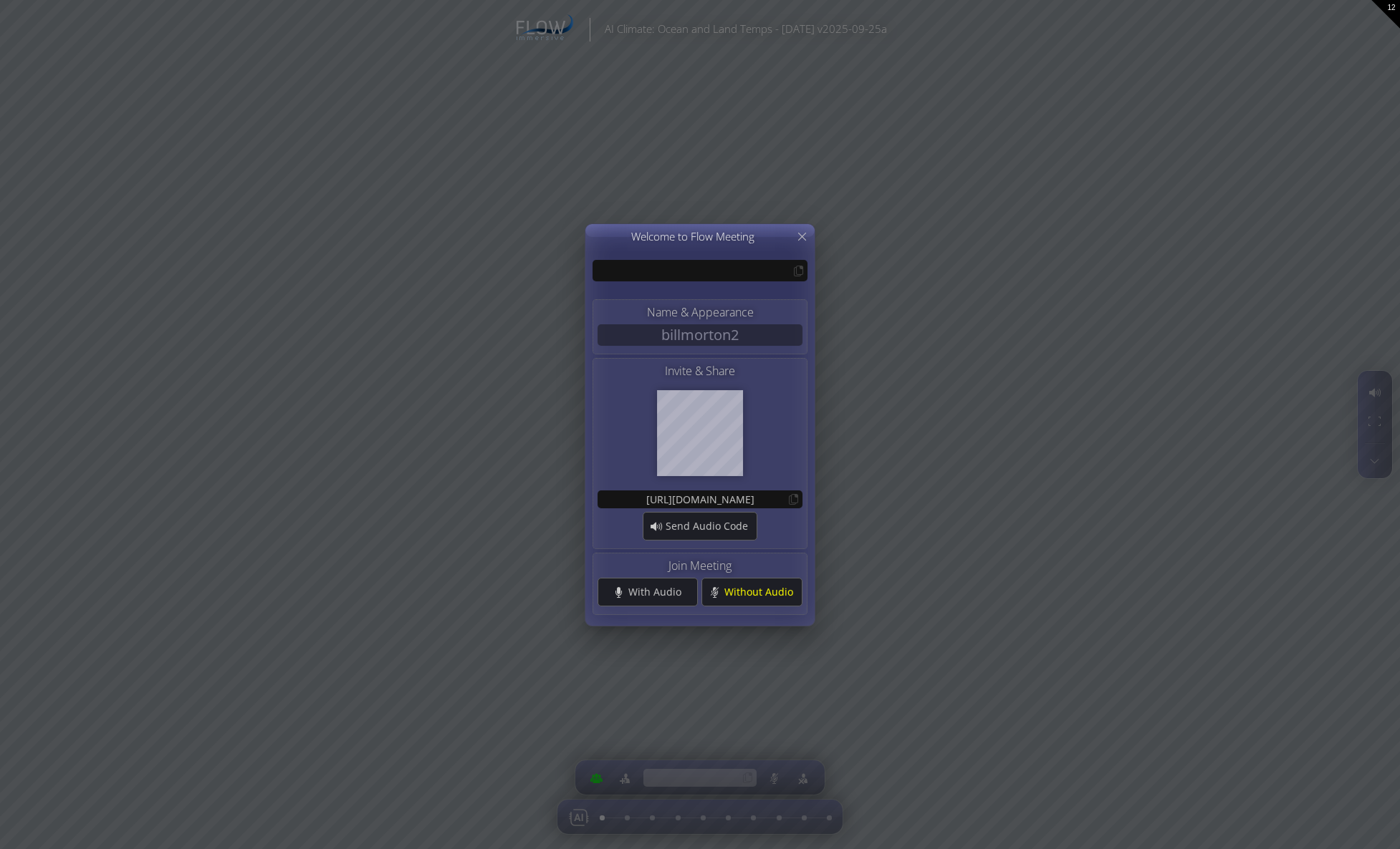
type input "CNNCO"
type input "[URL][DOMAIN_NAME]"
type input "CNNCO"
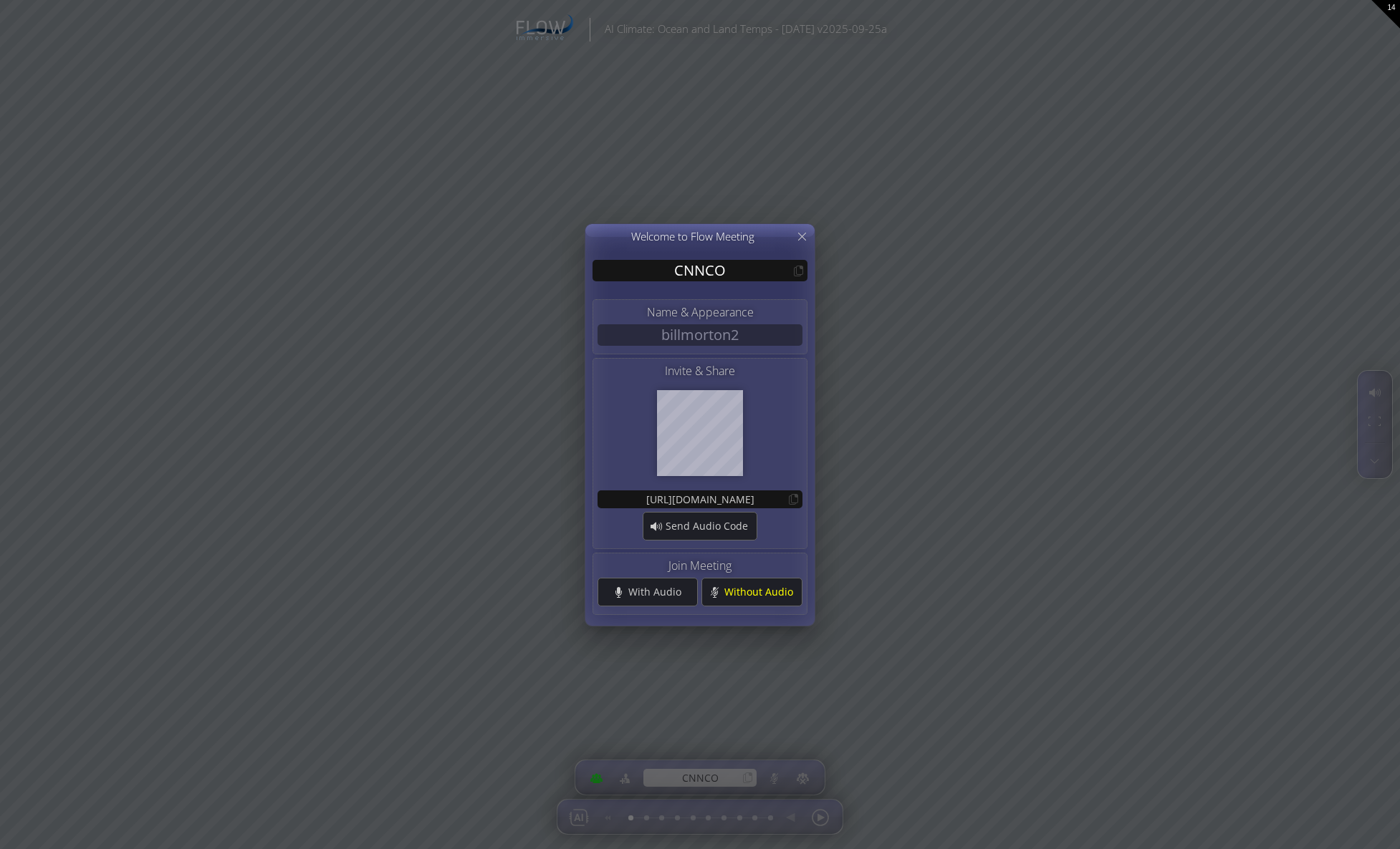
click at [823, 814] on div "CNNCO Name & Appearance billmorton2 Invite & Share [URL][DOMAIN_NAME] Send Audi…" at bounding box center [700, 424] width 1400 height 849
click at [761, 582] on div "Without Audio" at bounding box center [752, 592] width 100 height 27
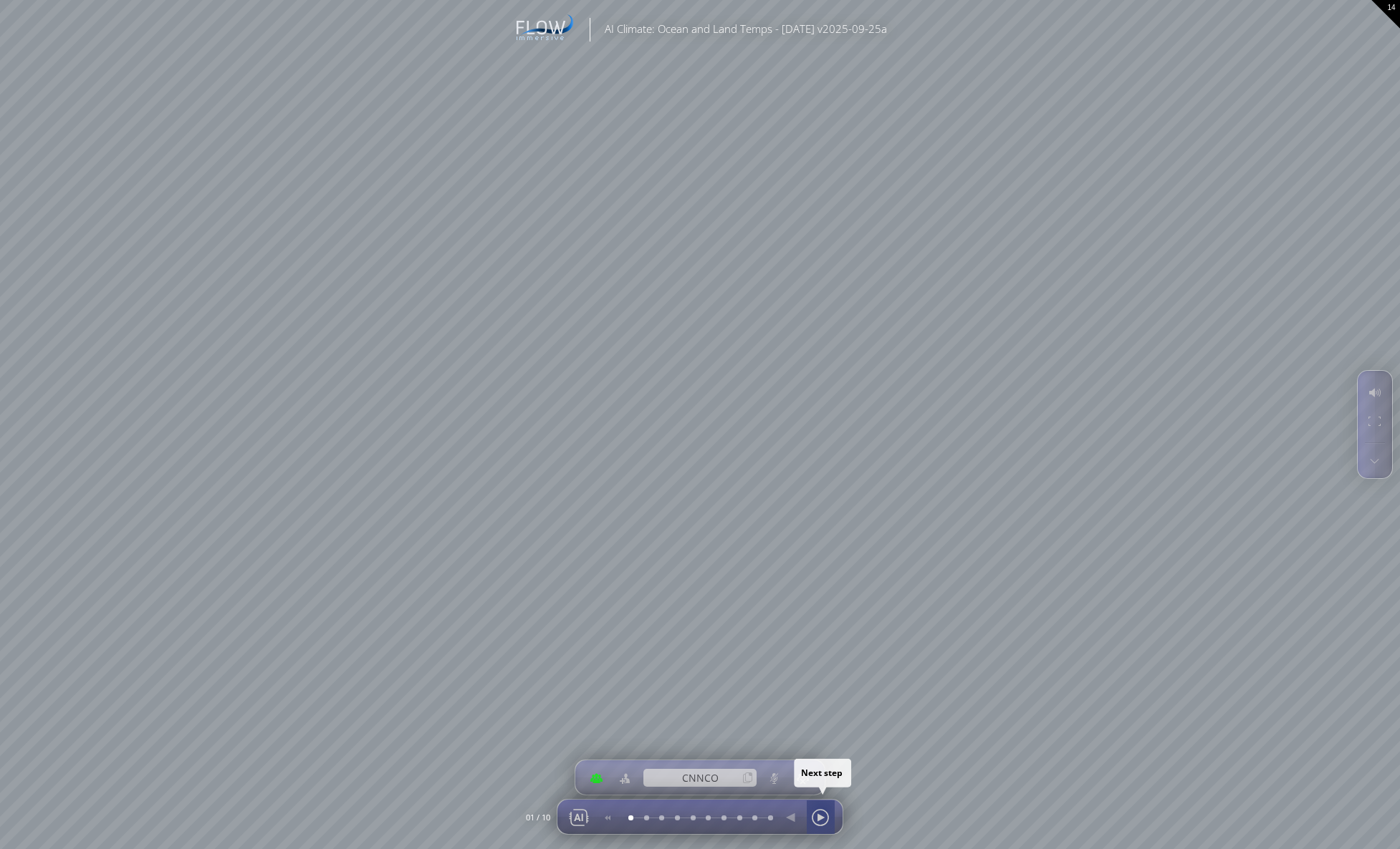
click at [821, 811] on div at bounding box center [821, 818] width 22 height 35
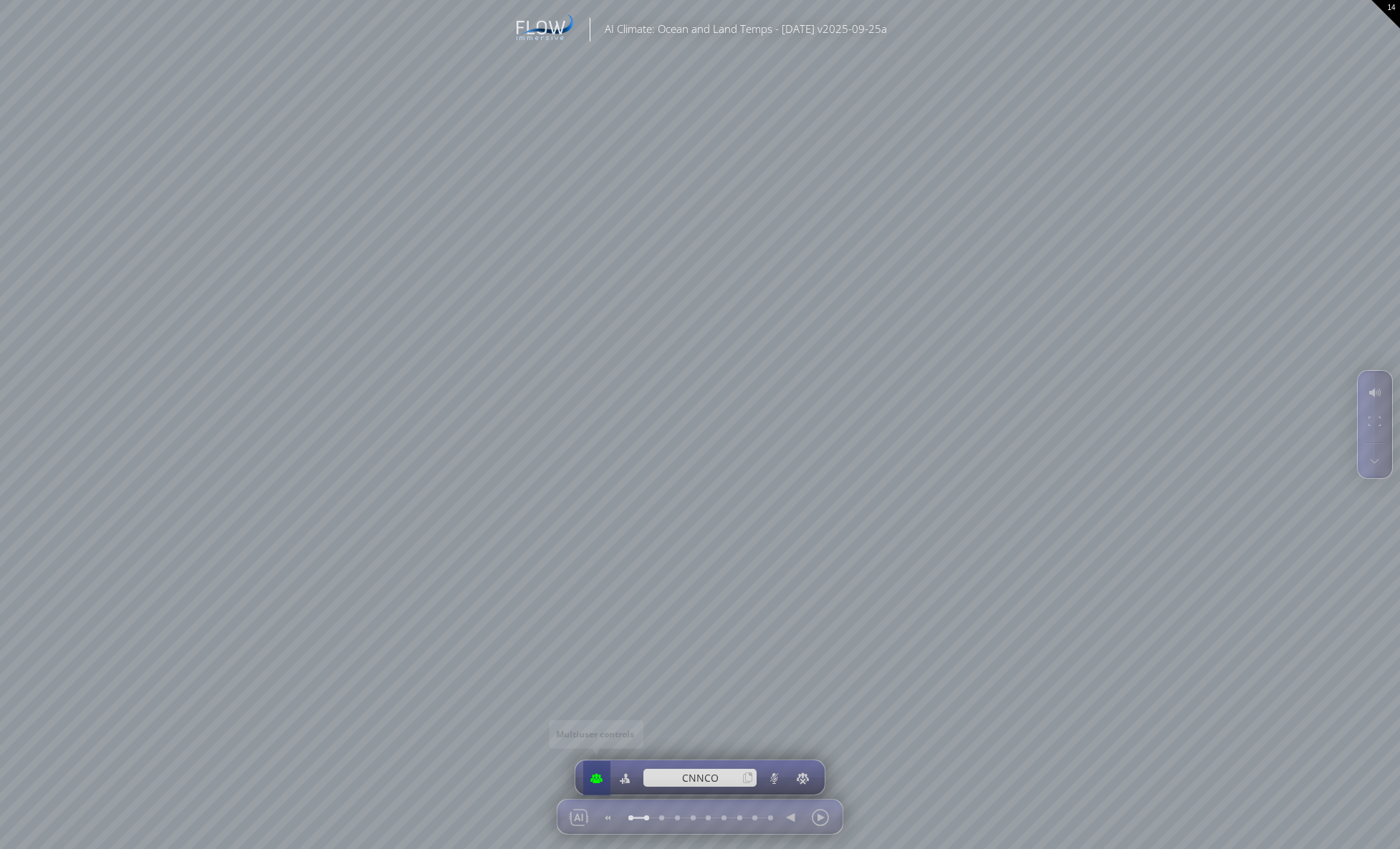
click at [597, 780] on div at bounding box center [596, 778] width 21 height 35
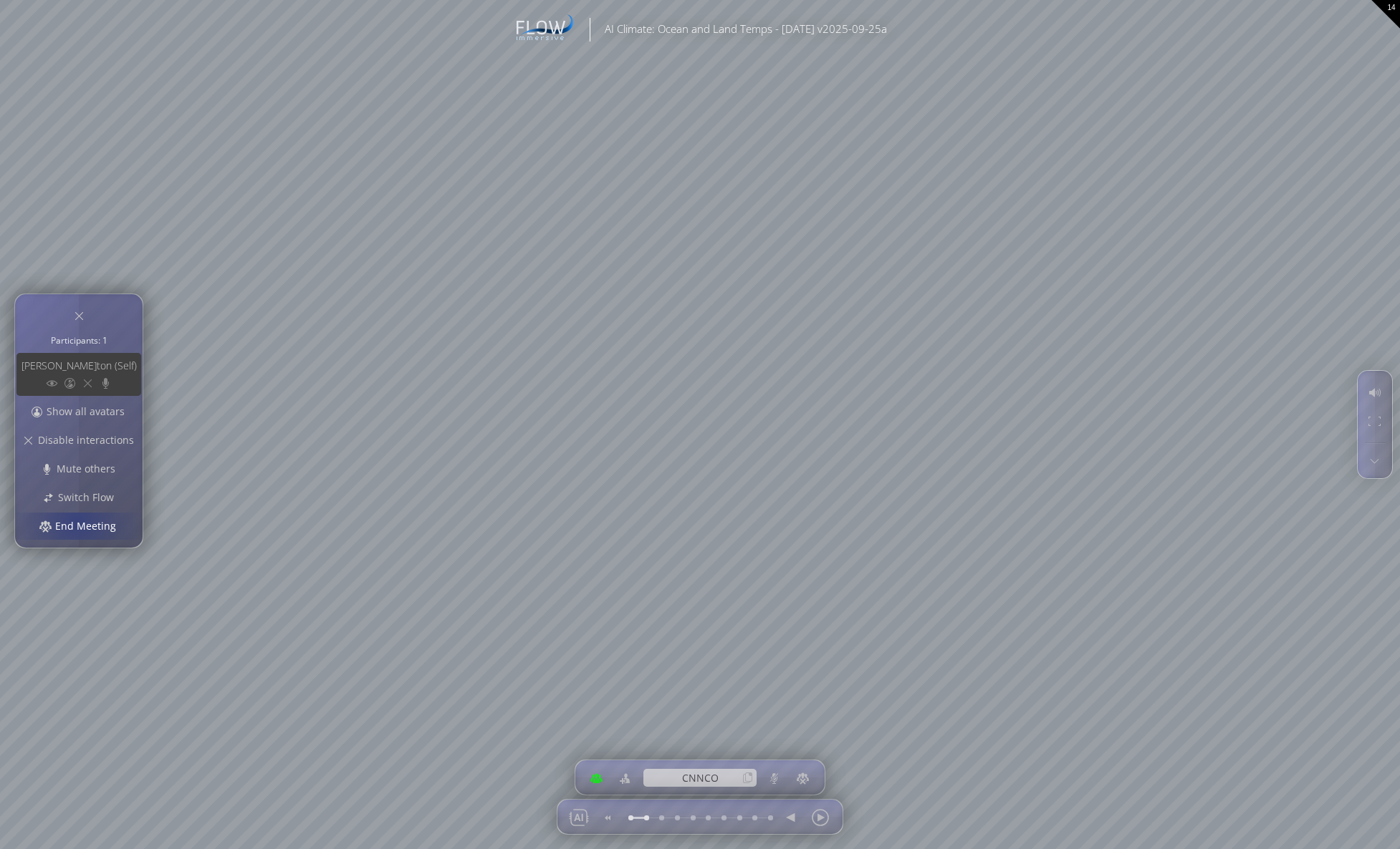
click at [74, 521] on span "End Meeting" at bounding box center [89, 527] width 70 height 14
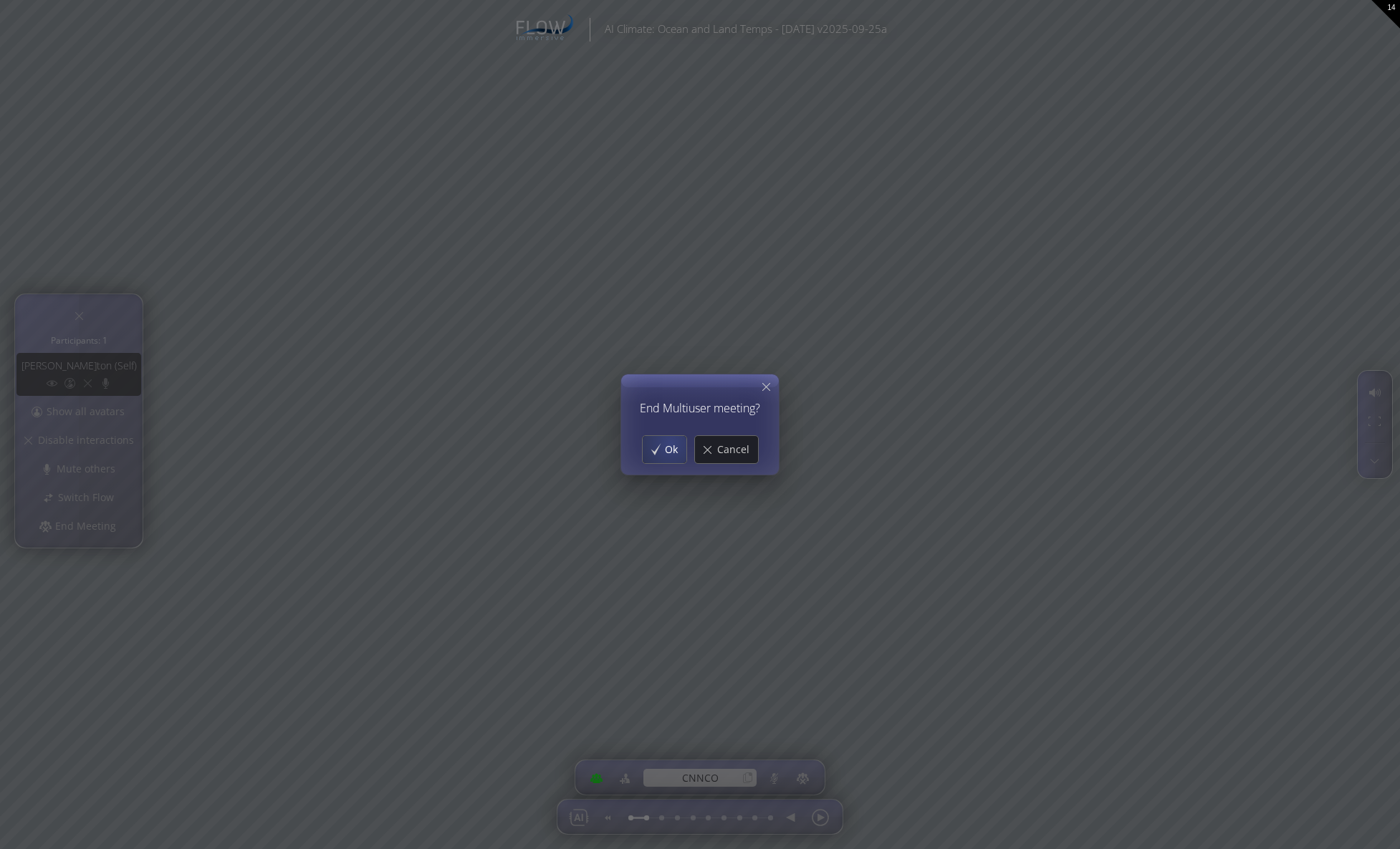
click at [670, 444] on span "Ok" at bounding box center [675, 450] width 22 height 14
